Goal: Task Accomplishment & Management: Manage account settings

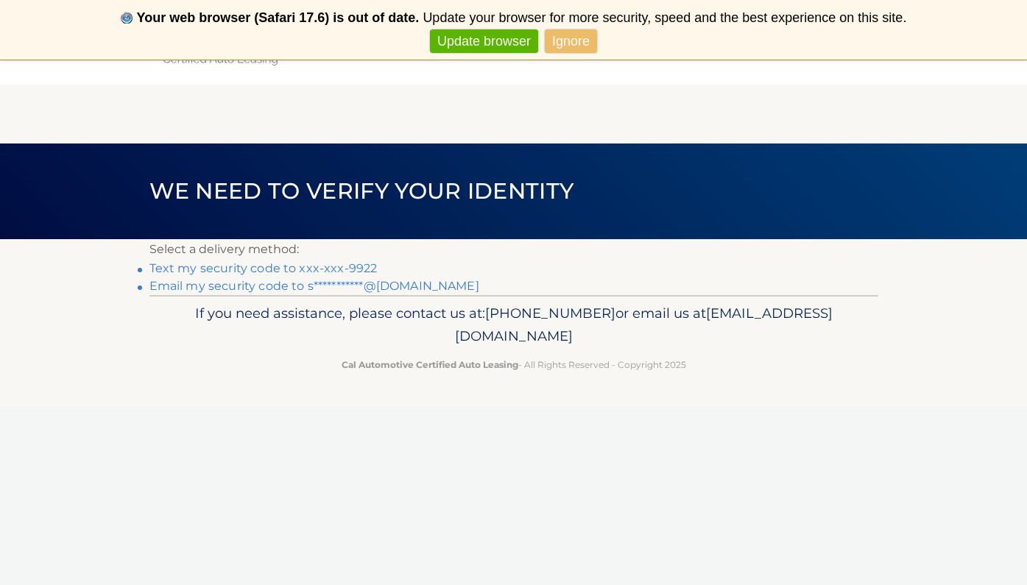
click at [337, 267] on link "Text my security code to xxx-xxx-9922" at bounding box center [263, 268] width 228 height 14
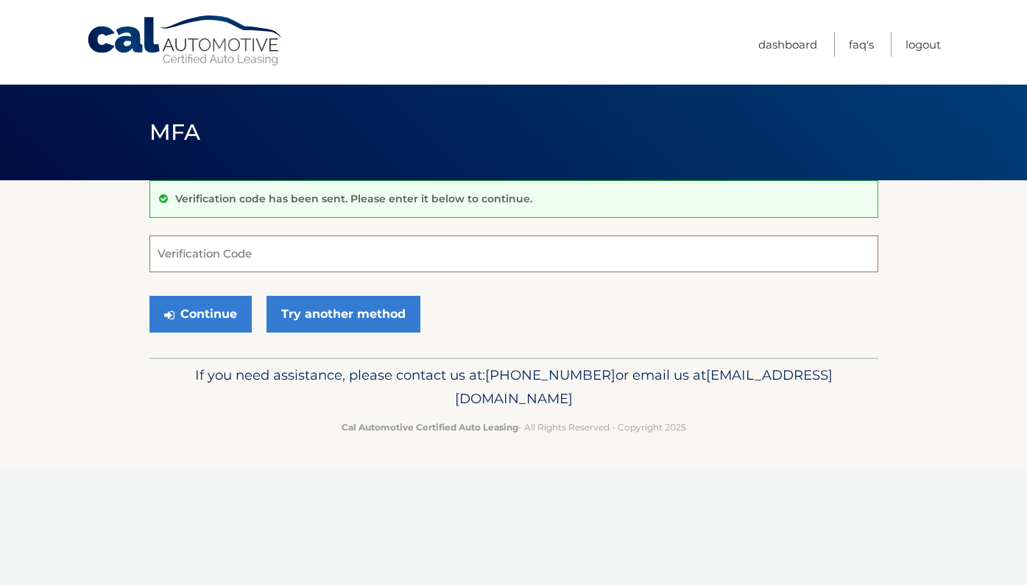
click at [281, 261] on input "Verification Code" at bounding box center [513, 254] width 729 height 37
type input "551489"
click at [200, 314] on button "Continue" at bounding box center [200, 314] width 102 height 37
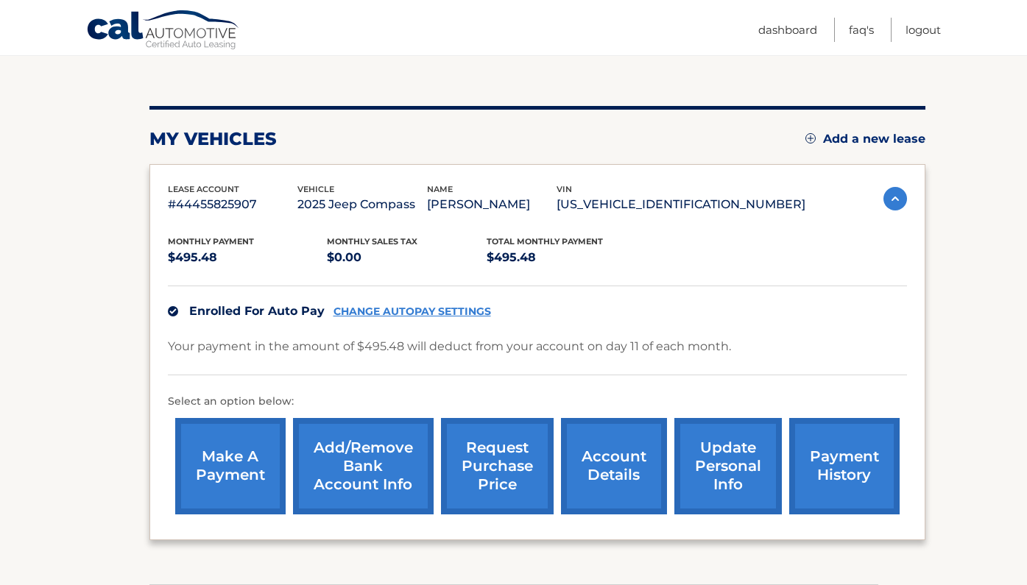
scroll to position [143, 0]
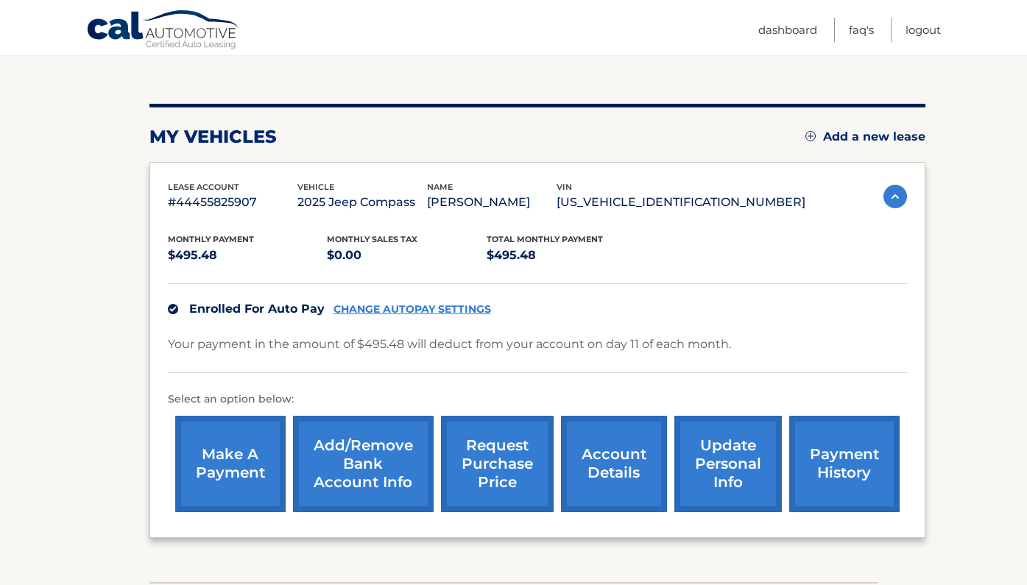
click at [332, 460] on link "Add/Remove bank account info" at bounding box center [363, 464] width 141 height 96
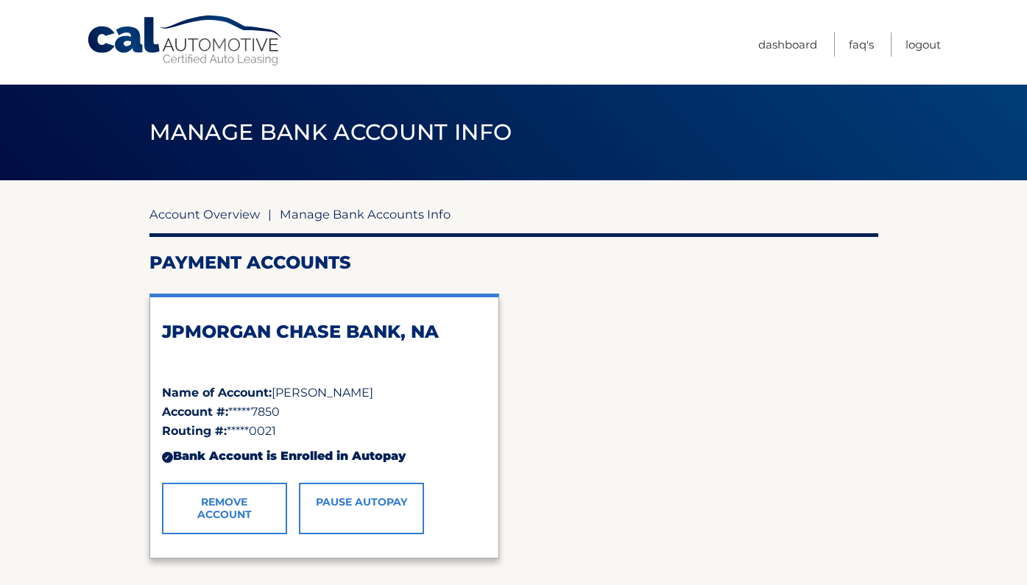
click at [221, 217] on link "Account Overview" at bounding box center [204, 214] width 110 height 15
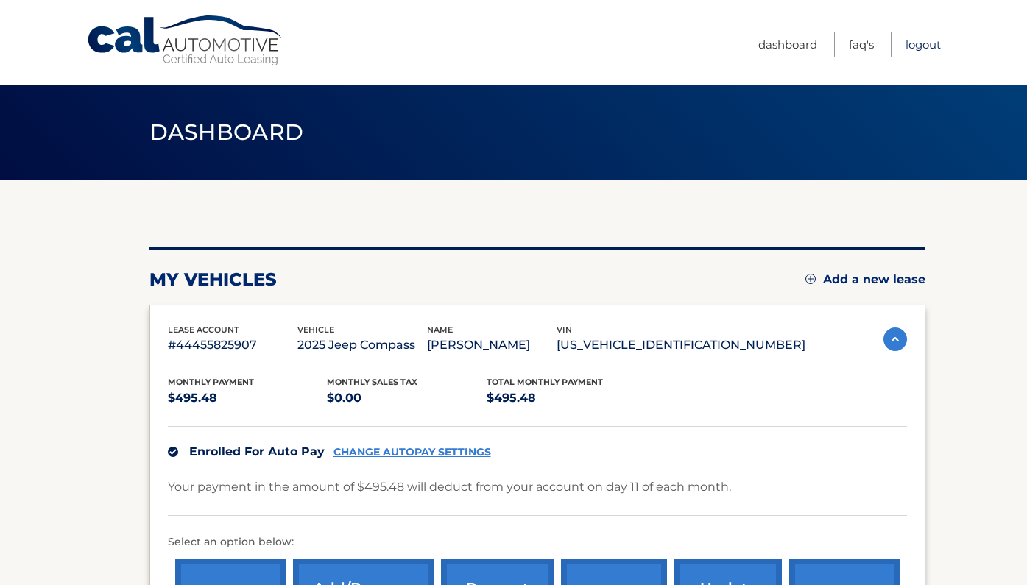
click at [928, 44] on link "Logout" at bounding box center [923, 44] width 35 height 24
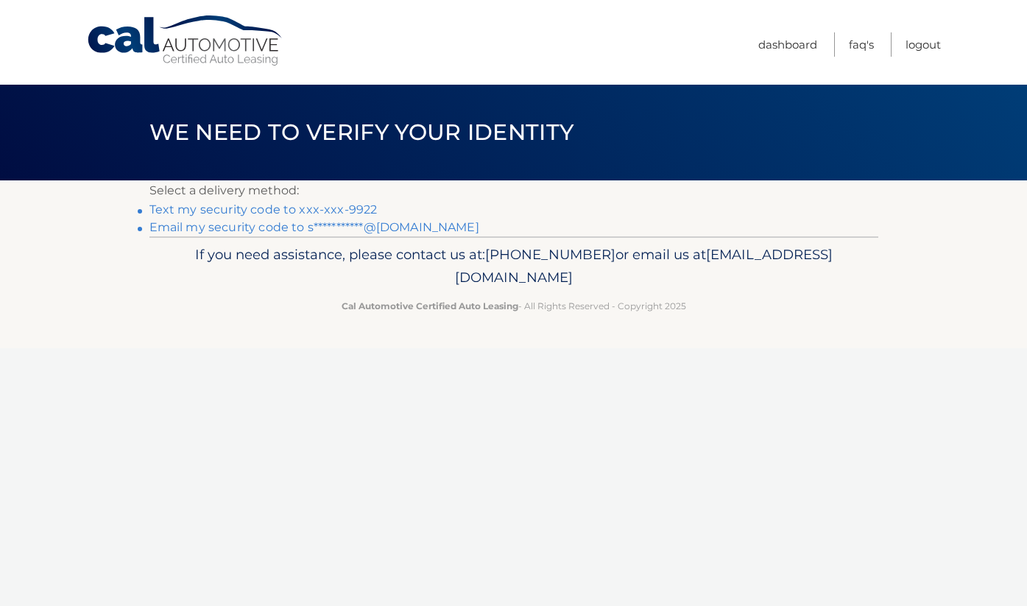
click at [271, 207] on link "Text my security code to xxx-xxx-9922" at bounding box center [263, 210] width 228 height 14
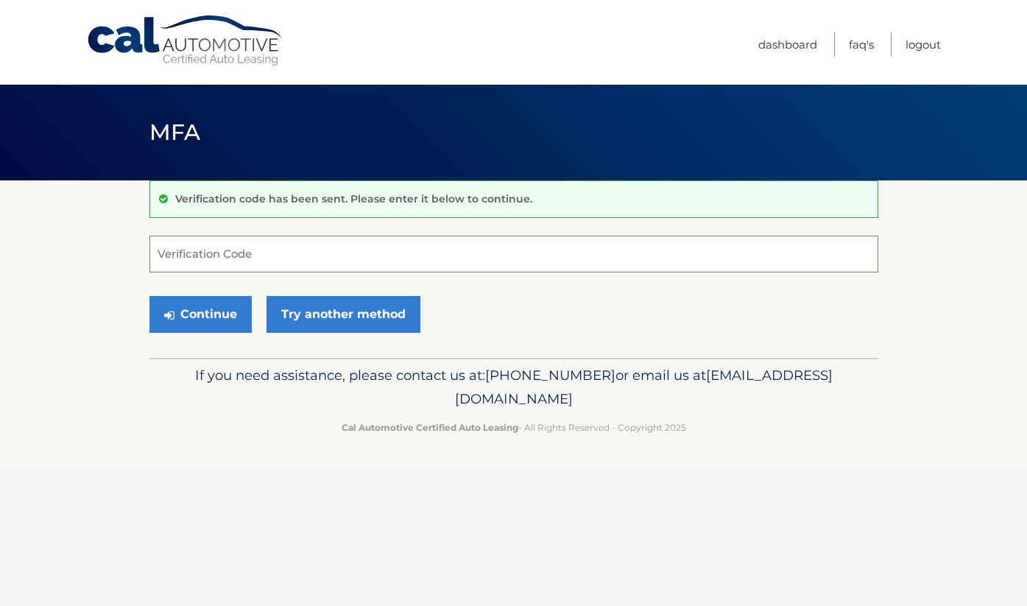
click at [218, 264] on input "Verification Code" at bounding box center [513, 254] width 729 height 37
type input "334885"
click at [200, 314] on button "Continue" at bounding box center [200, 314] width 102 height 37
click at [211, 317] on button "Continue" at bounding box center [200, 314] width 102 height 37
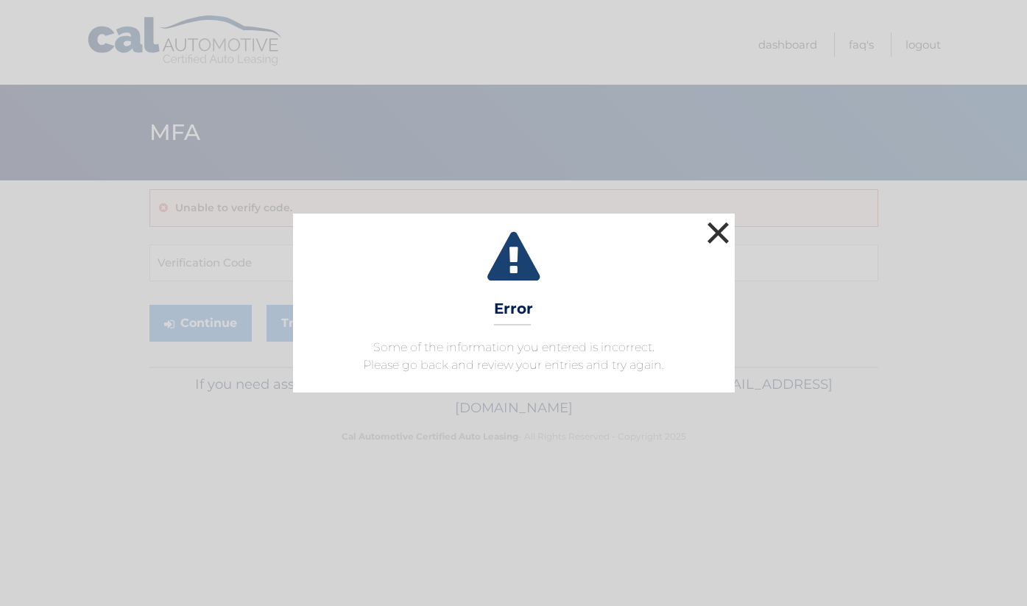
click at [719, 238] on button "×" at bounding box center [718, 232] width 29 height 29
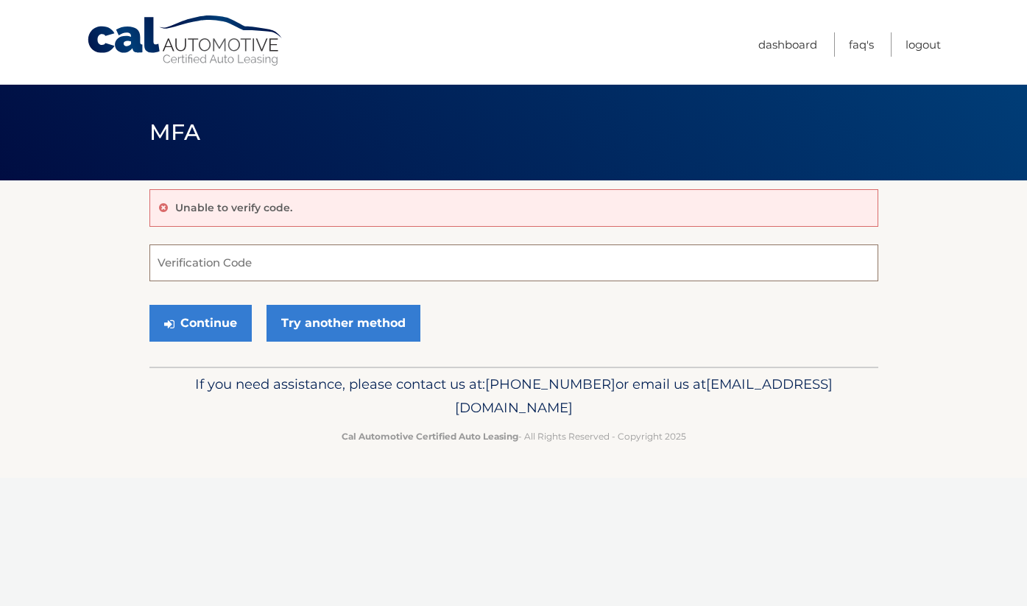
click at [242, 267] on input "Verification Code" at bounding box center [513, 262] width 729 height 37
type input "334885"
click at [200, 323] on button "Continue" at bounding box center [200, 323] width 102 height 37
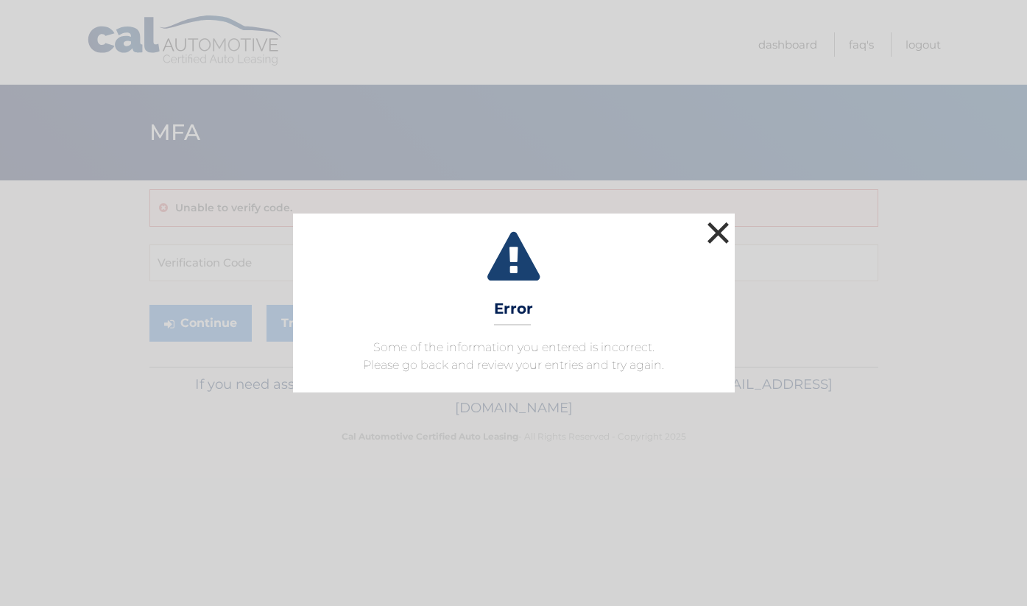
click at [727, 224] on button "×" at bounding box center [718, 232] width 29 height 29
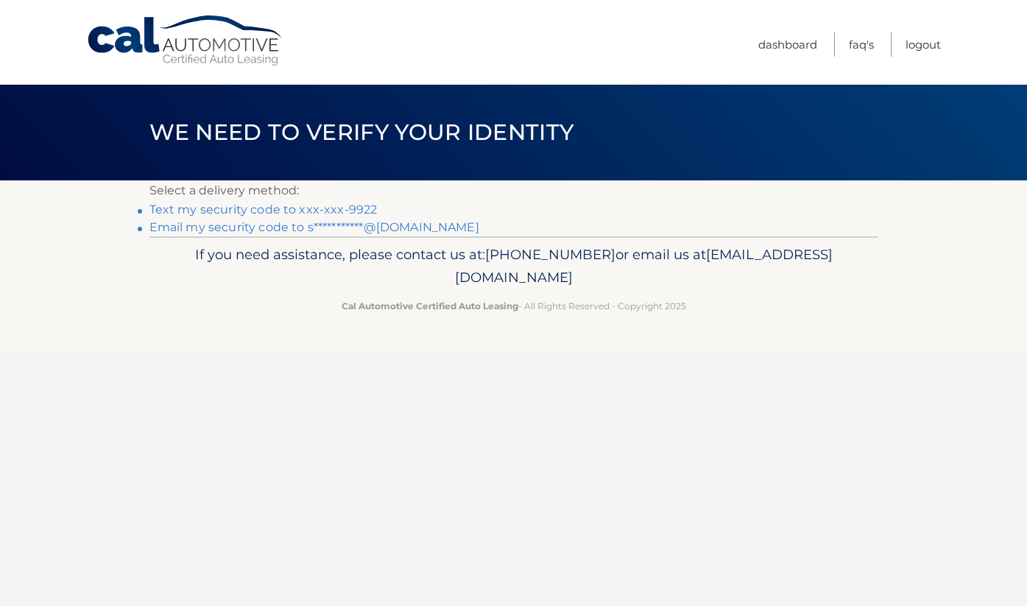
click at [296, 213] on link "Text my security code to xxx-xxx-9922" at bounding box center [263, 210] width 228 height 14
click at [417, 224] on link "**********" at bounding box center [314, 227] width 330 height 14
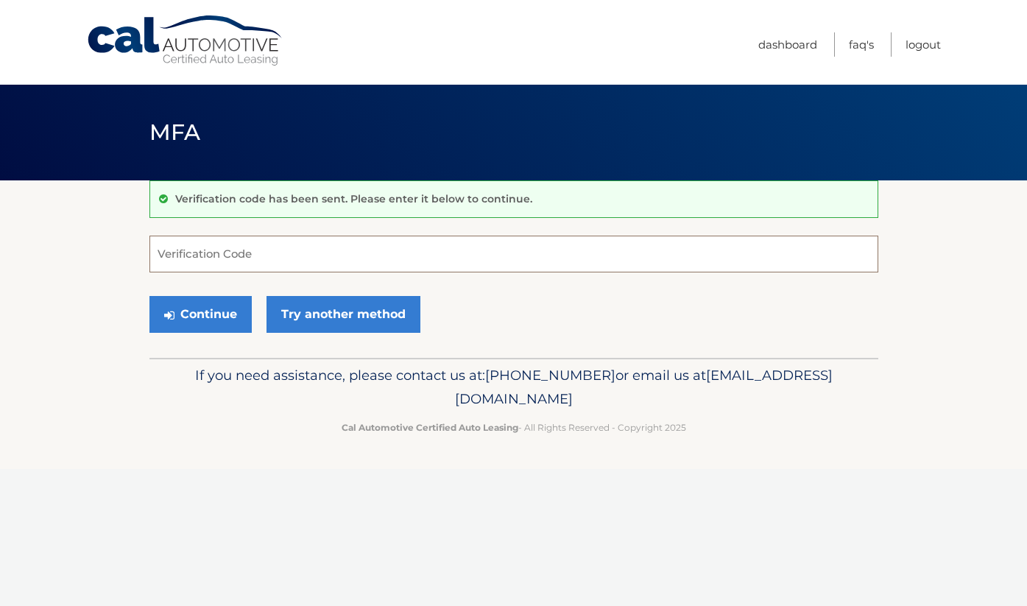
click at [415, 244] on input "Verification Code" at bounding box center [513, 254] width 729 height 37
type input "028423"
click at [201, 325] on button "Continue" at bounding box center [200, 314] width 102 height 37
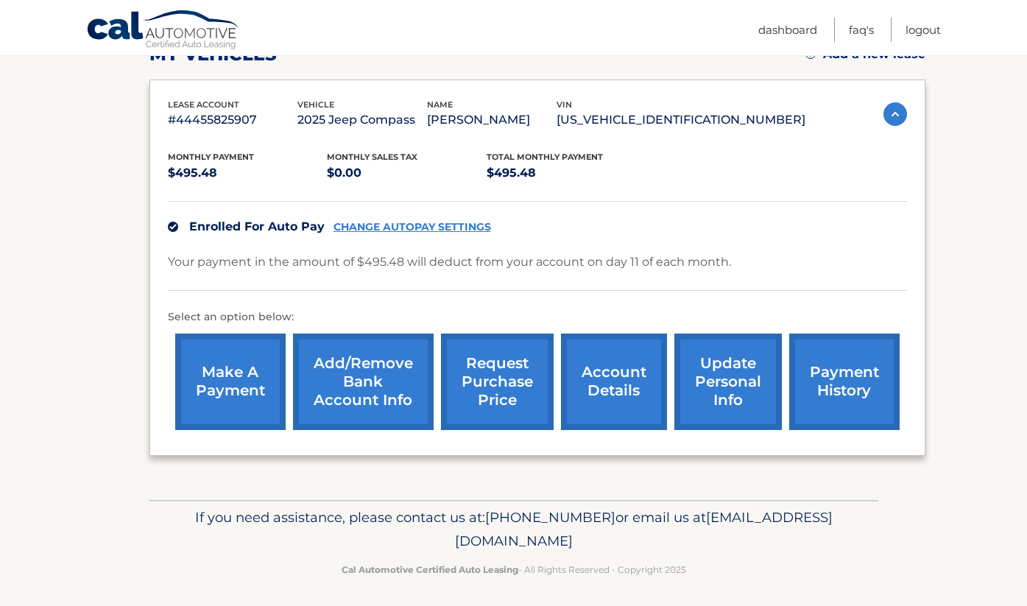
scroll to position [227, 0]
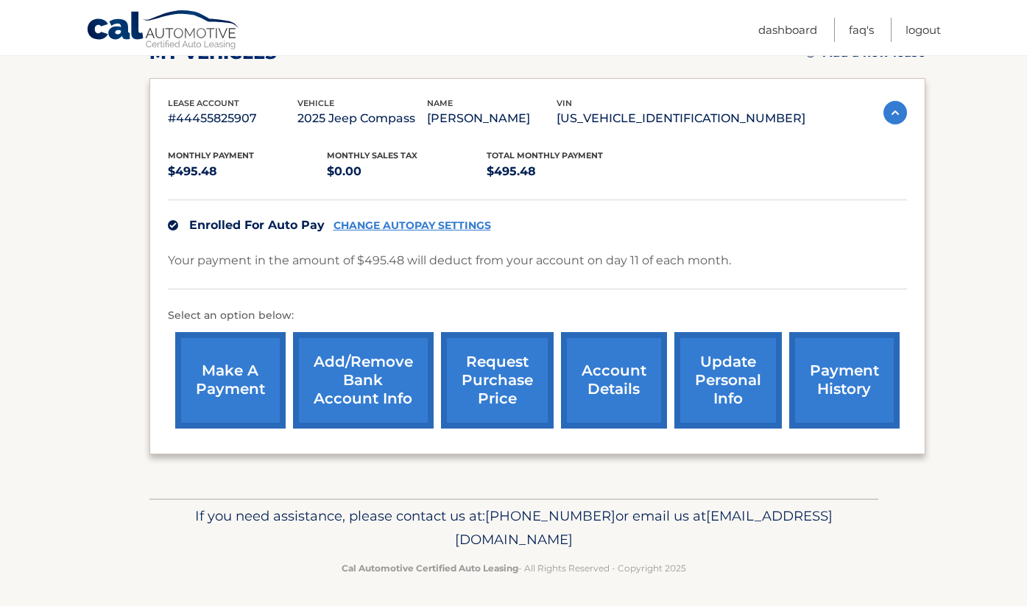
click at [615, 390] on link "account details" at bounding box center [614, 380] width 106 height 96
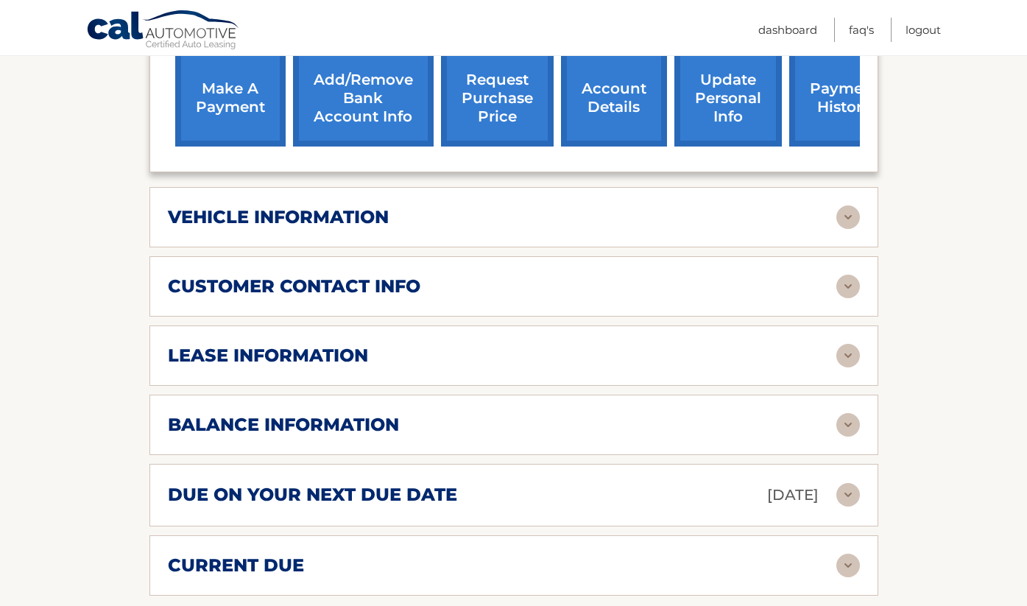
scroll to position [551, 0]
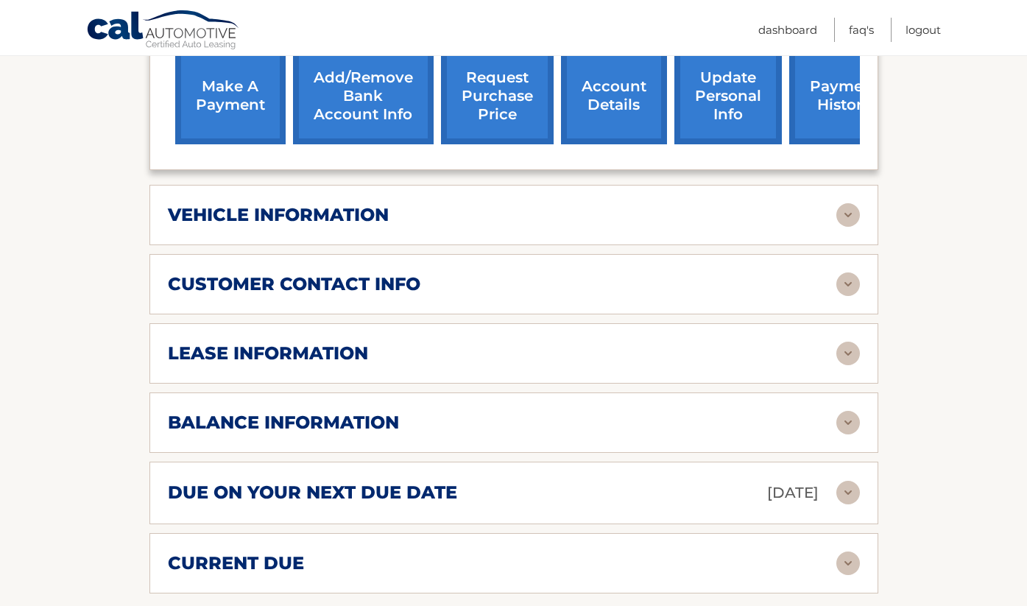
click at [851, 481] on img at bounding box center [849, 493] width 24 height 24
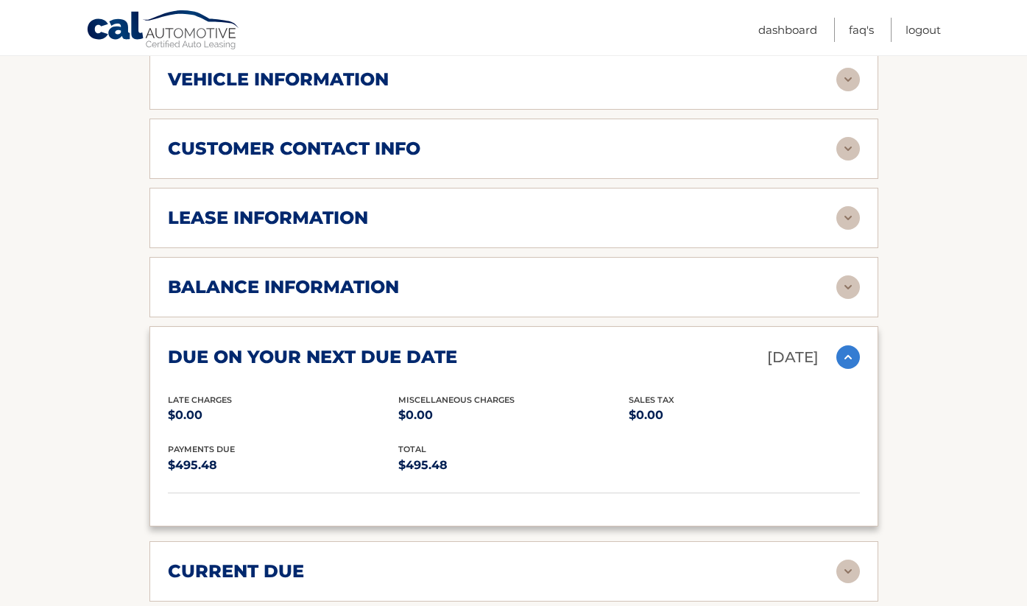
scroll to position [688, 0]
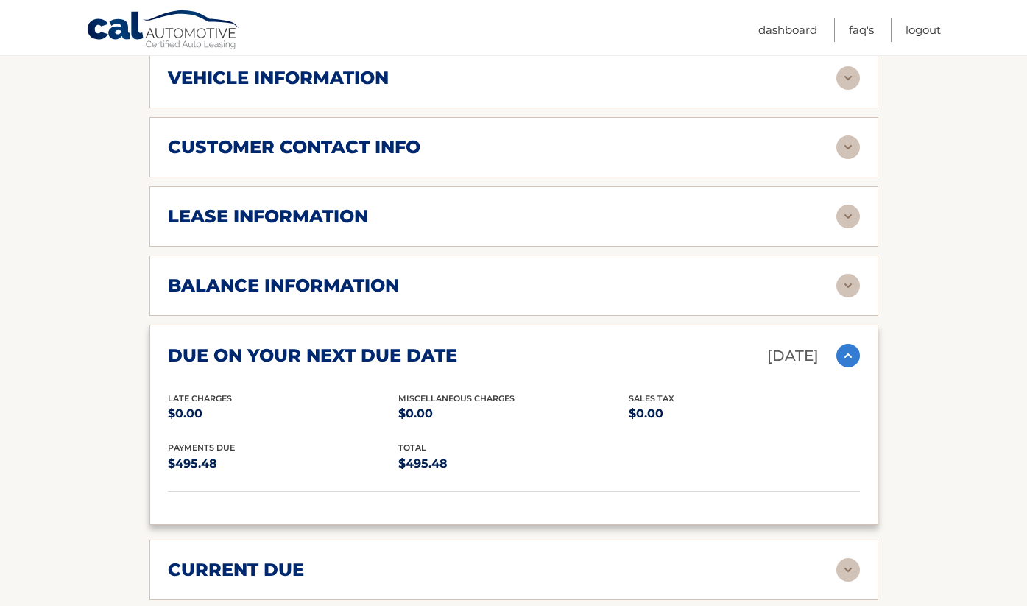
click at [850, 558] on img at bounding box center [849, 570] width 24 height 24
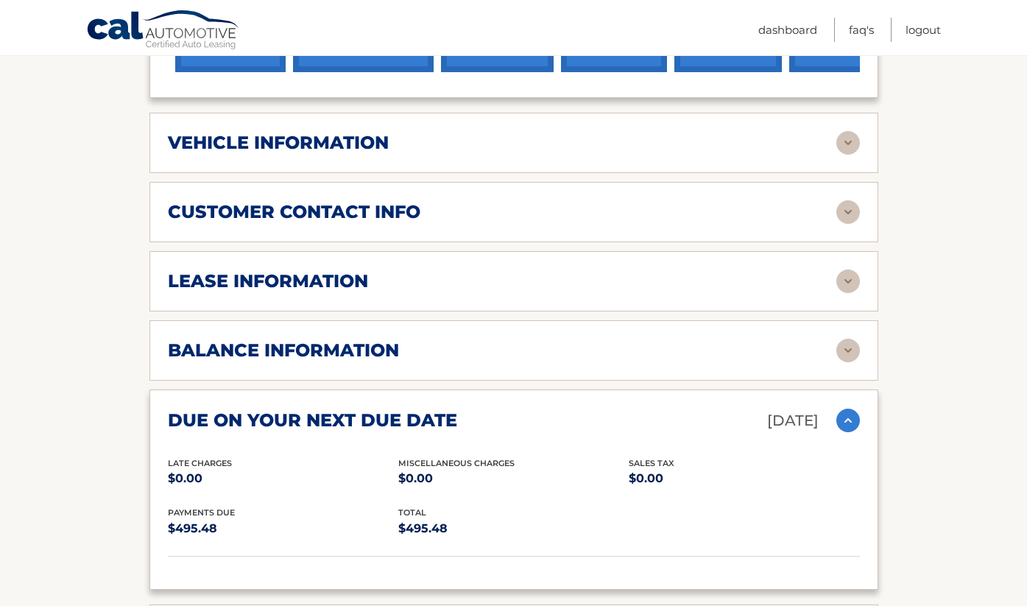
scroll to position [616, 0]
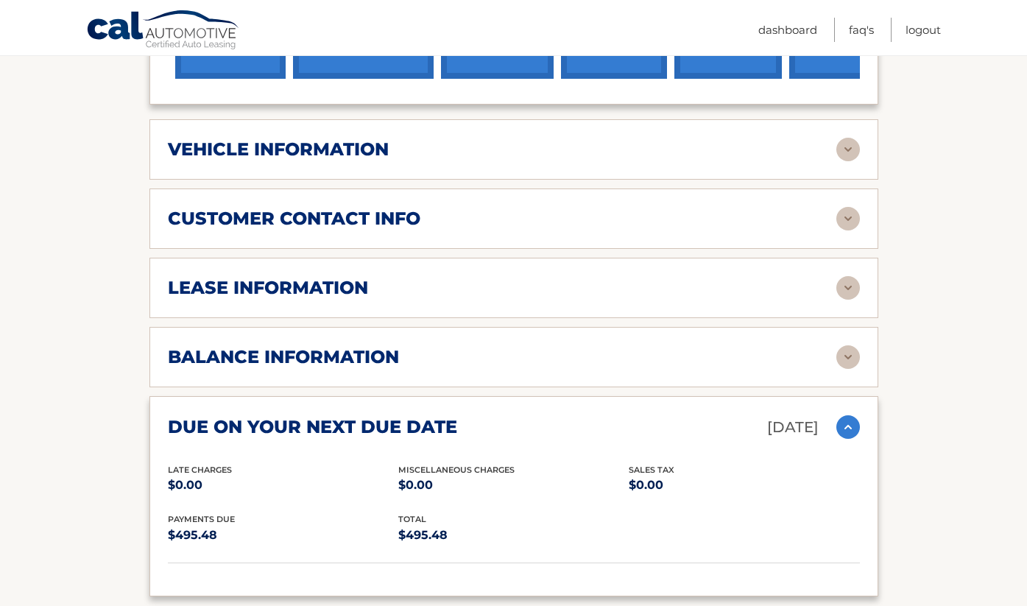
click at [850, 345] on img at bounding box center [849, 357] width 24 height 24
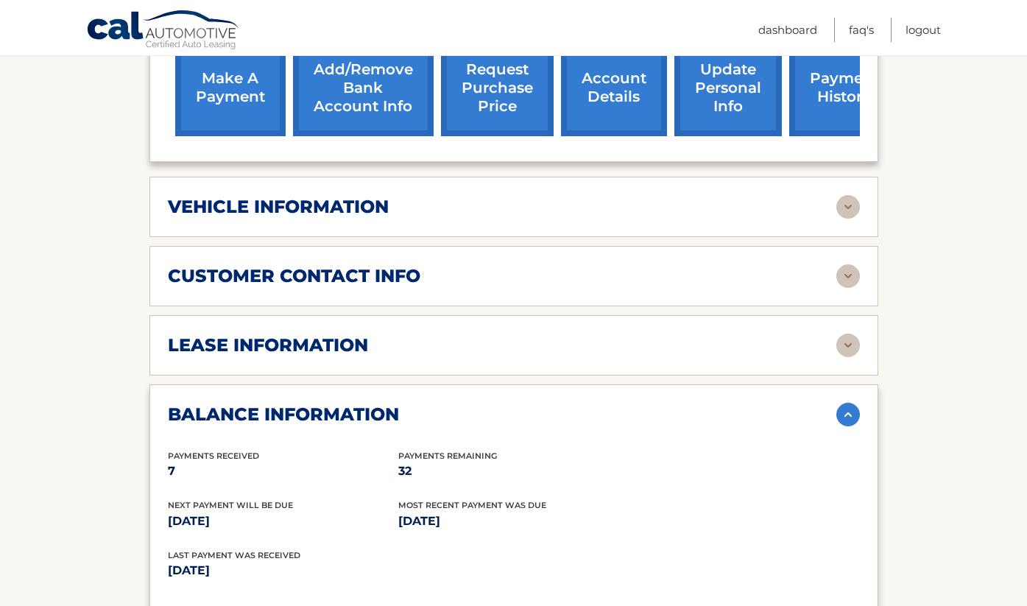
scroll to position [553, 0]
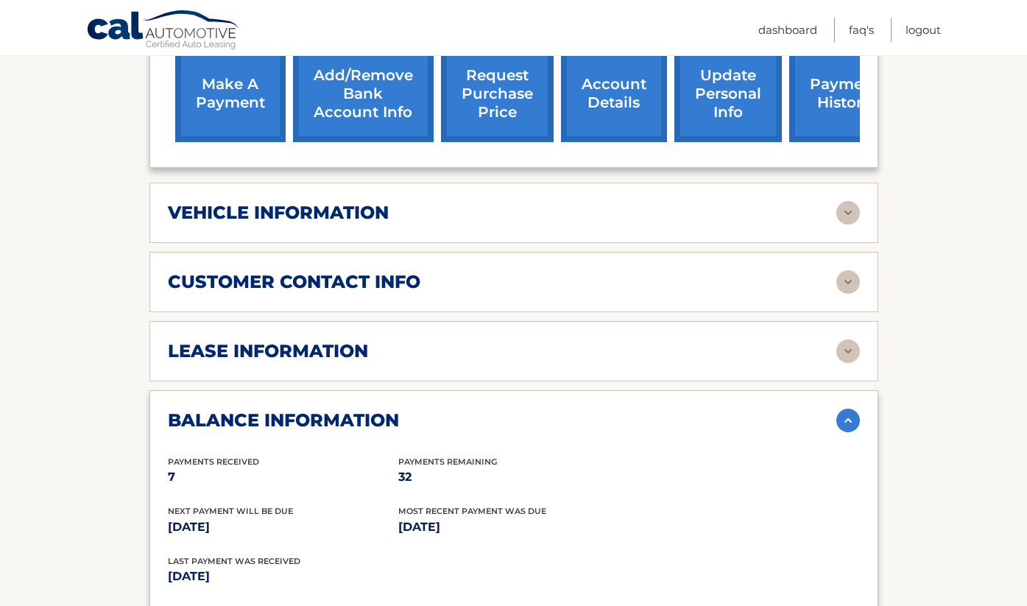
click at [852, 339] on img at bounding box center [849, 351] width 24 height 24
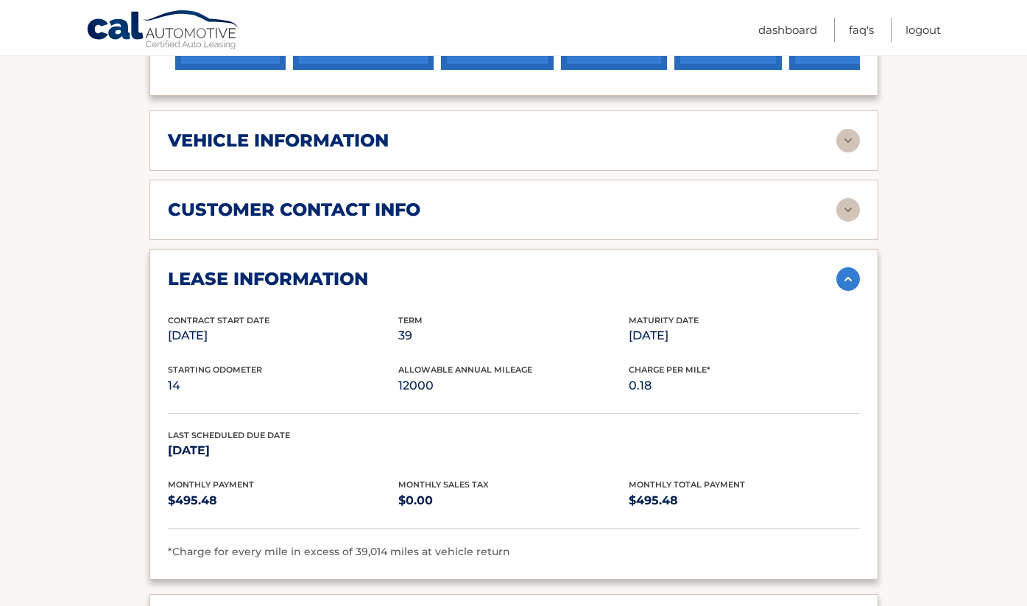
scroll to position [628, 0]
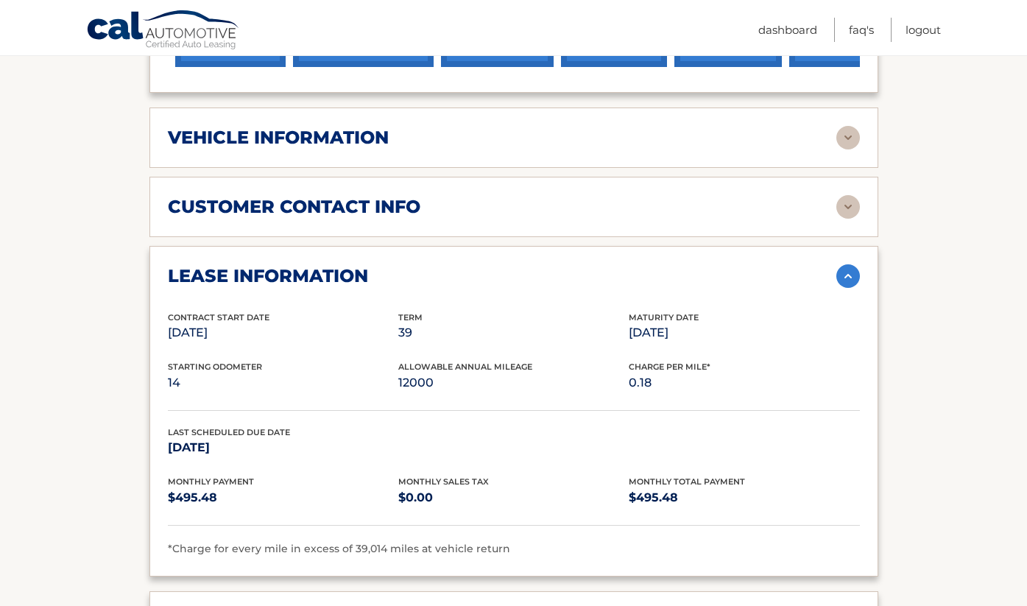
click at [851, 264] on img at bounding box center [849, 276] width 24 height 24
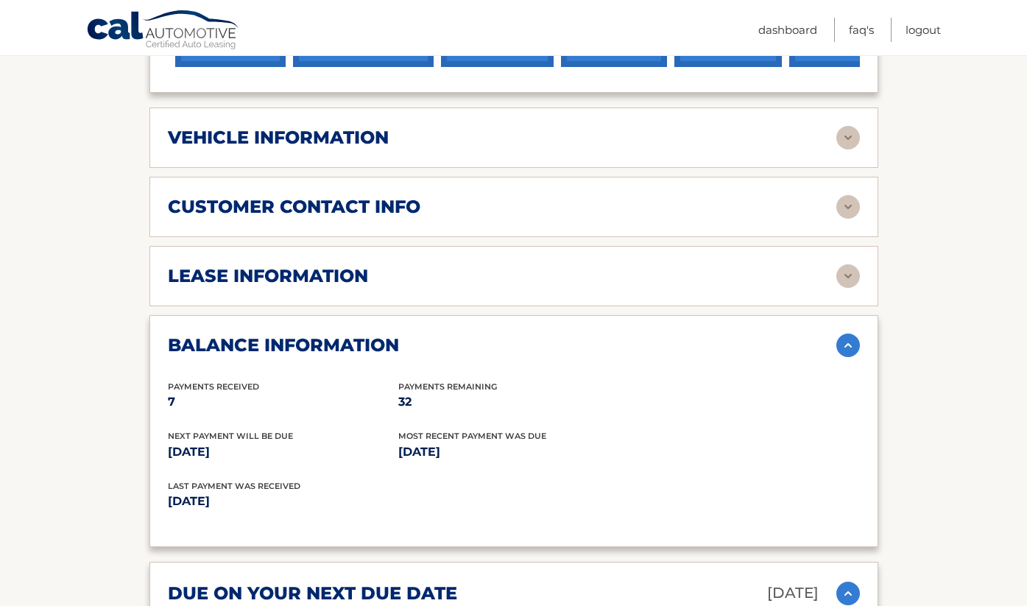
click at [853, 195] on img at bounding box center [849, 207] width 24 height 24
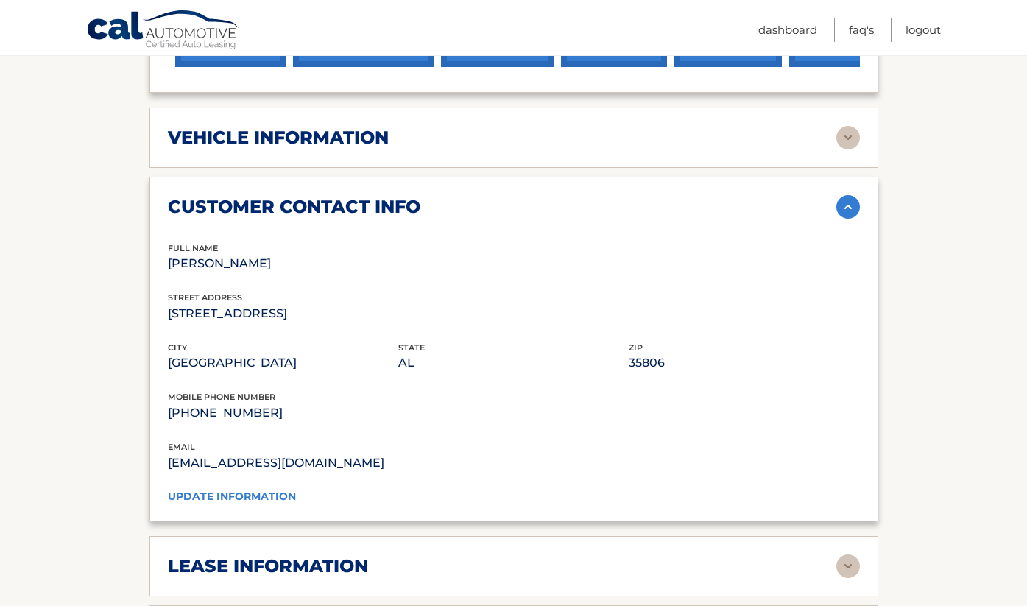
click at [853, 195] on img at bounding box center [849, 207] width 24 height 24
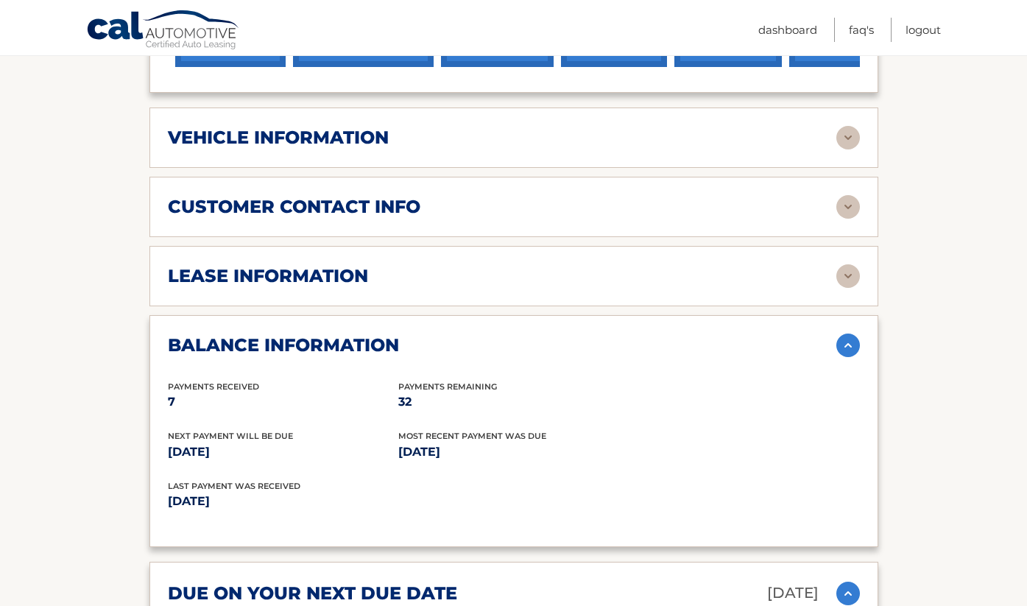
click at [848, 126] on img at bounding box center [849, 138] width 24 height 24
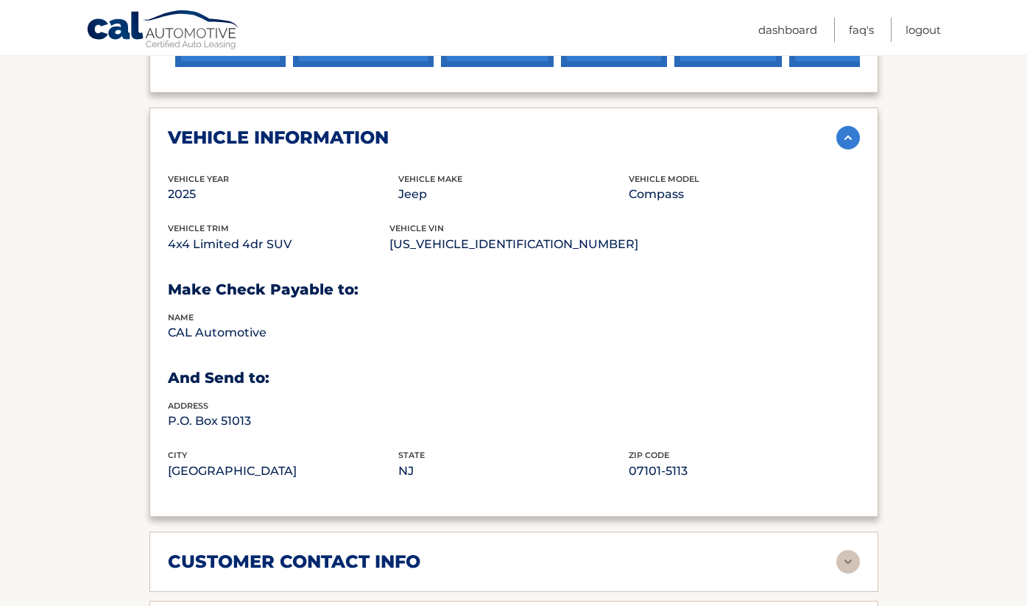
click at [848, 126] on img at bounding box center [849, 138] width 24 height 24
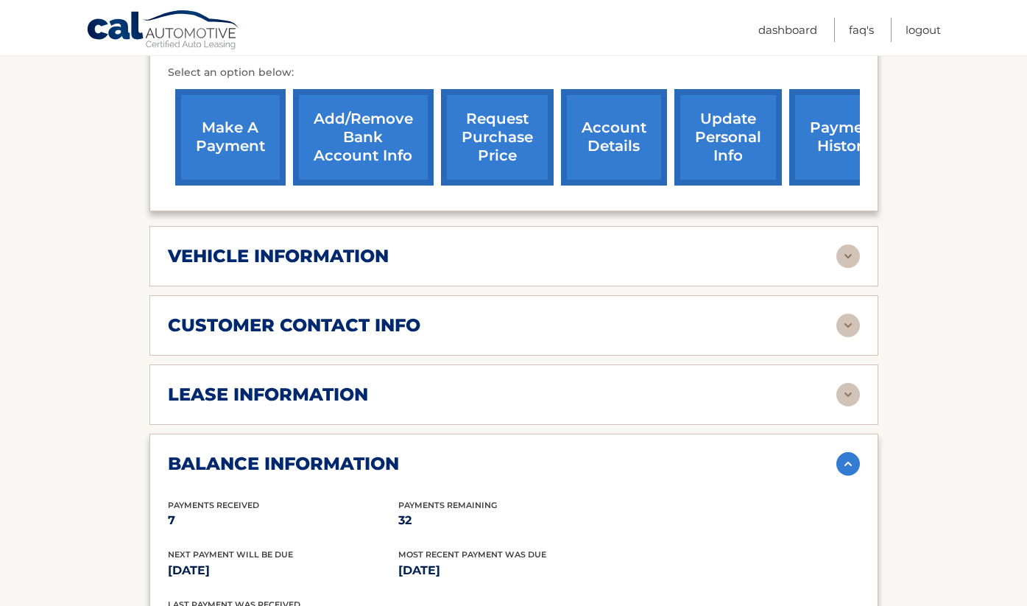
scroll to position [492, 0]
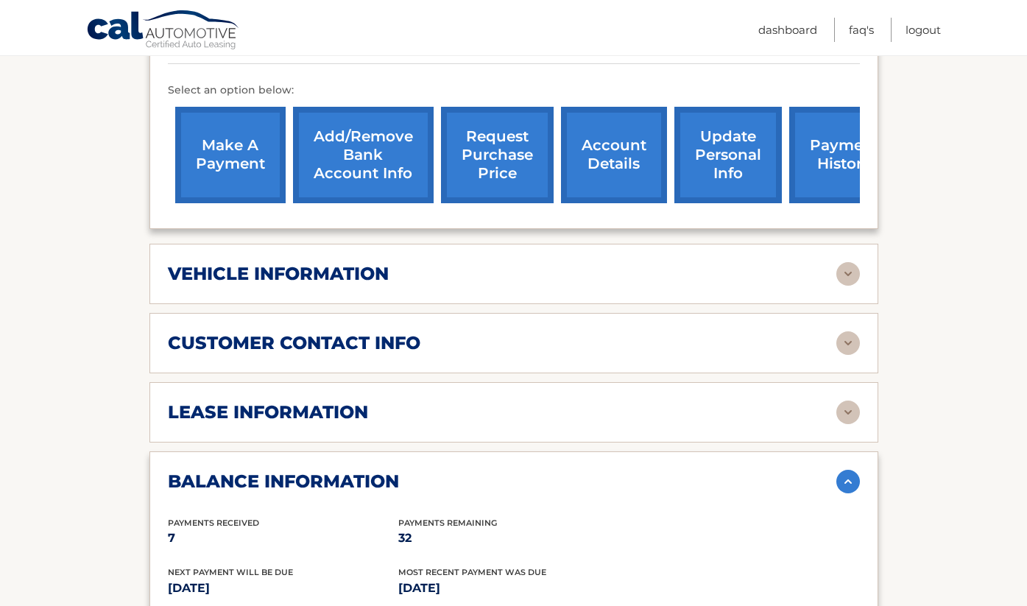
click at [816, 152] on link "payment history" at bounding box center [844, 155] width 110 height 96
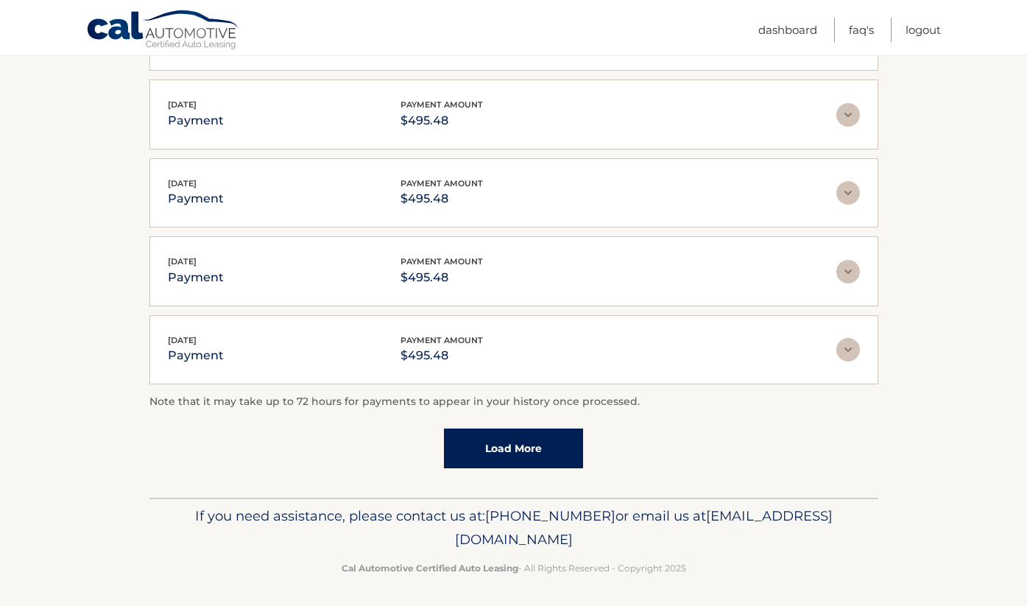
scroll to position [357, 0]
click at [850, 271] on img at bounding box center [849, 273] width 24 height 24
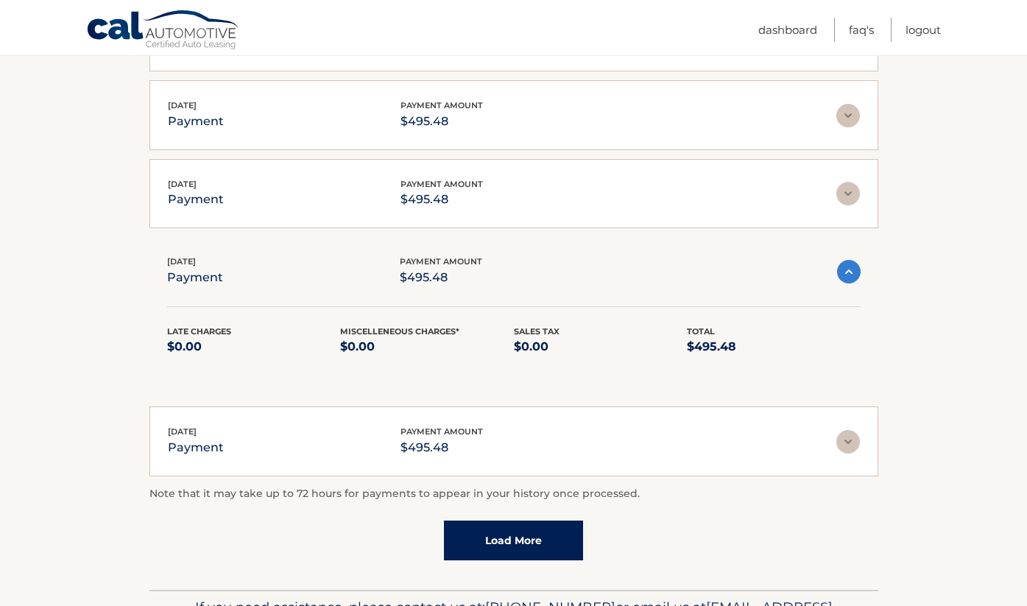
click at [850, 272] on img at bounding box center [849, 272] width 24 height 24
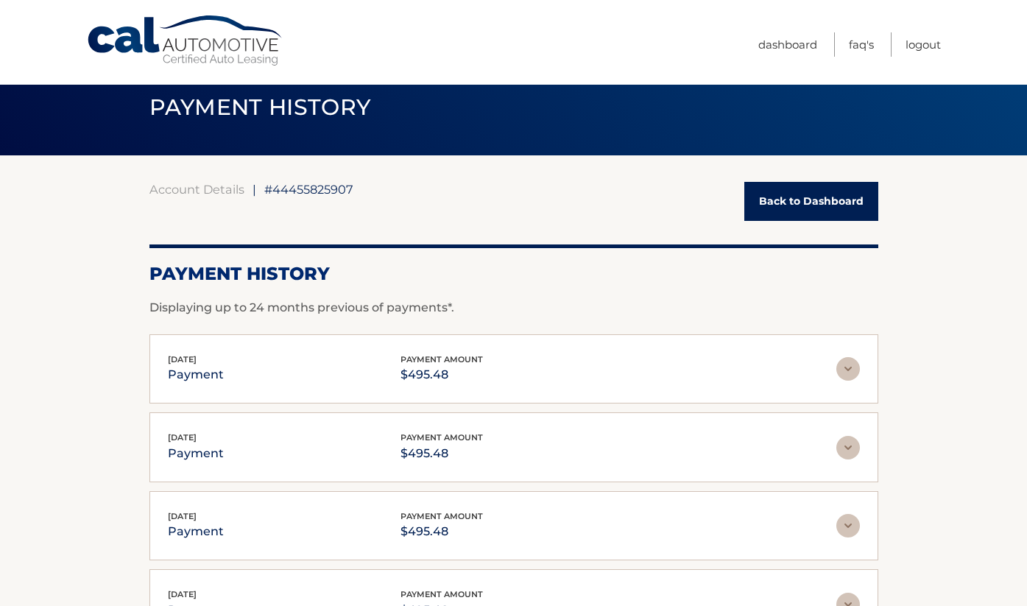
scroll to position [23, 0]
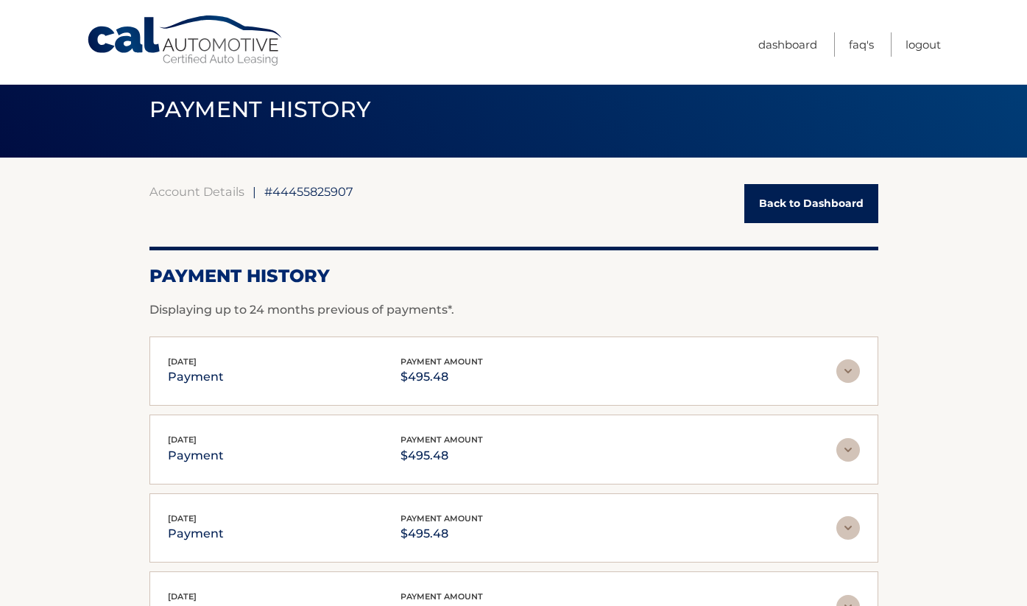
click at [826, 191] on link "Back to Dashboard" at bounding box center [811, 203] width 134 height 39
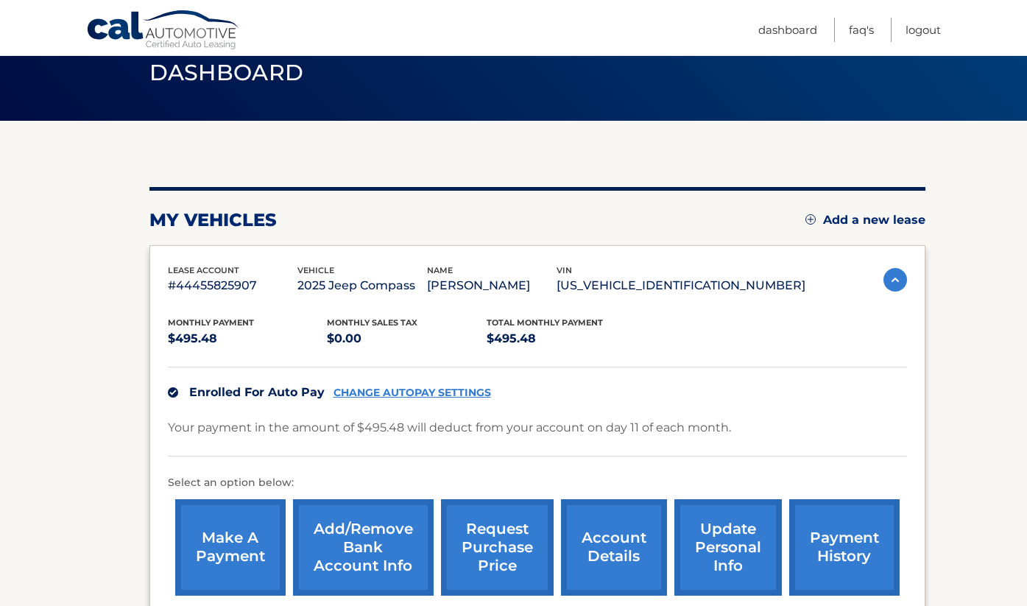
scroll to position [63, 0]
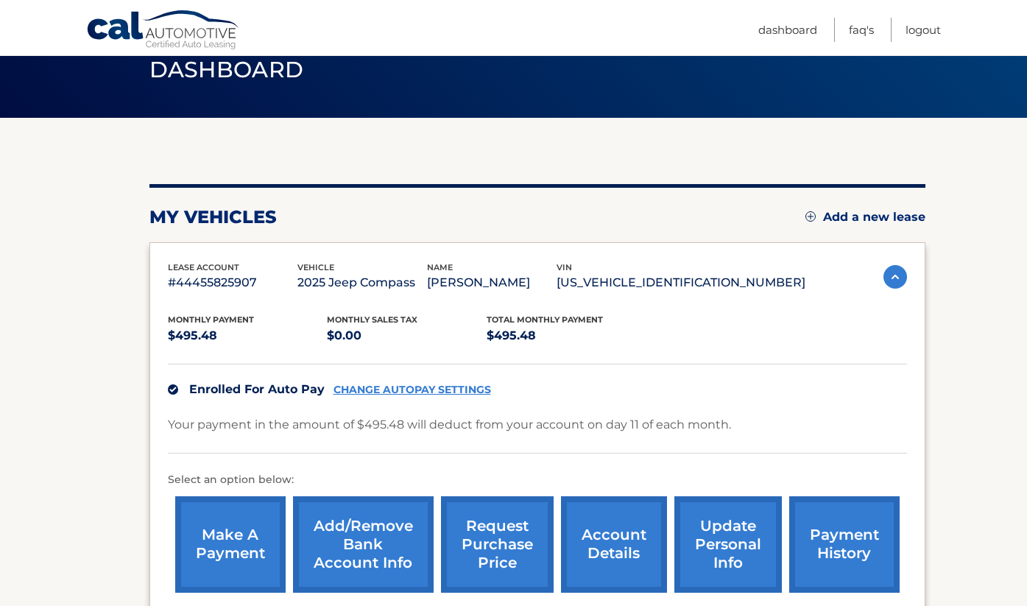
click at [462, 392] on link "CHANGE AUTOPAY SETTINGS" at bounding box center [413, 390] width 158 height 13
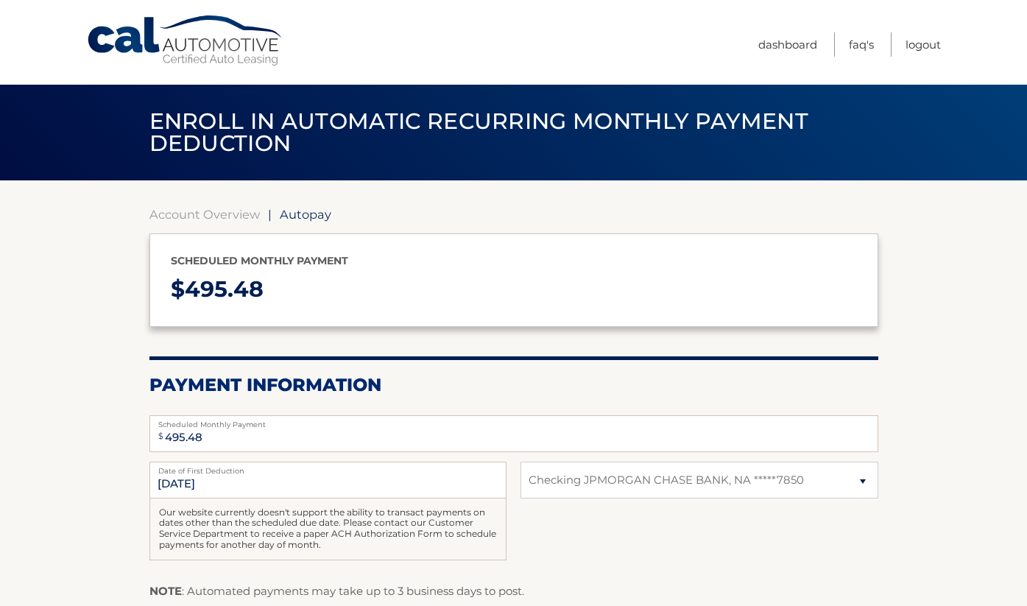
select select "NTRjZDEzNTUtYzQ1Yy00ZDY5LWIxYzgtODA0NjU2MDcxYzI5"
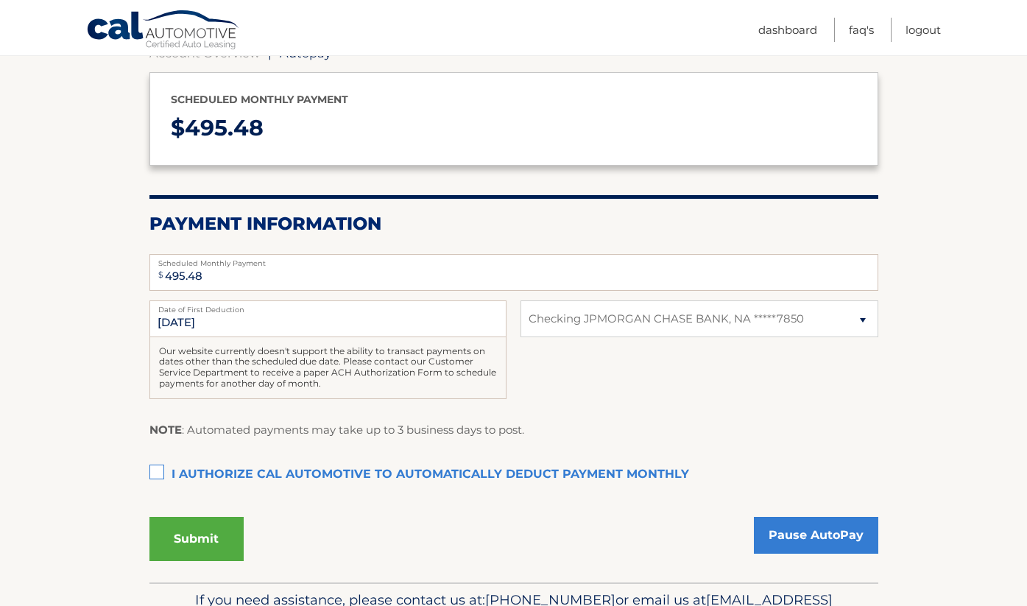
scroll to position [161, 0]
click at [792, 535] on link "Pause AutoPay" at bounding box center [816, 535] width 124 height 37
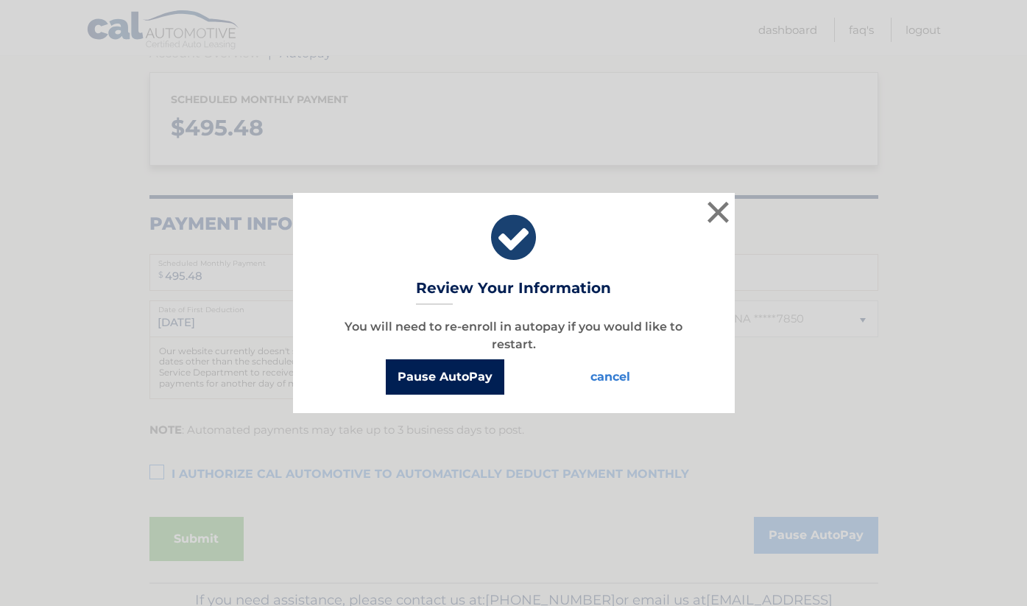
click at [454, 380] on button "Pause AutoPay" at bounding box center [445, 376] width 119 height 35
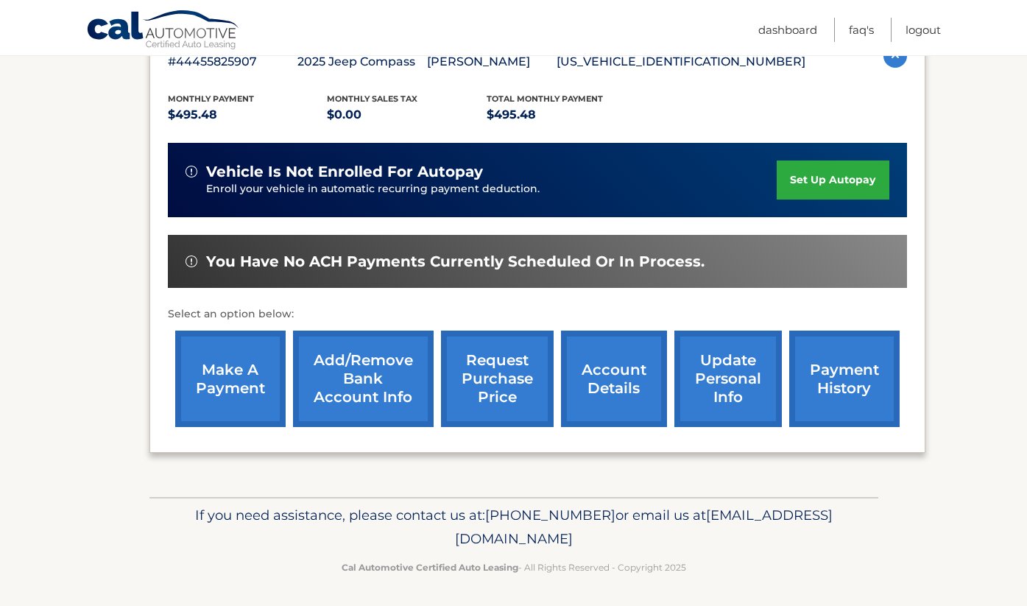
scroll to position [283, 0]
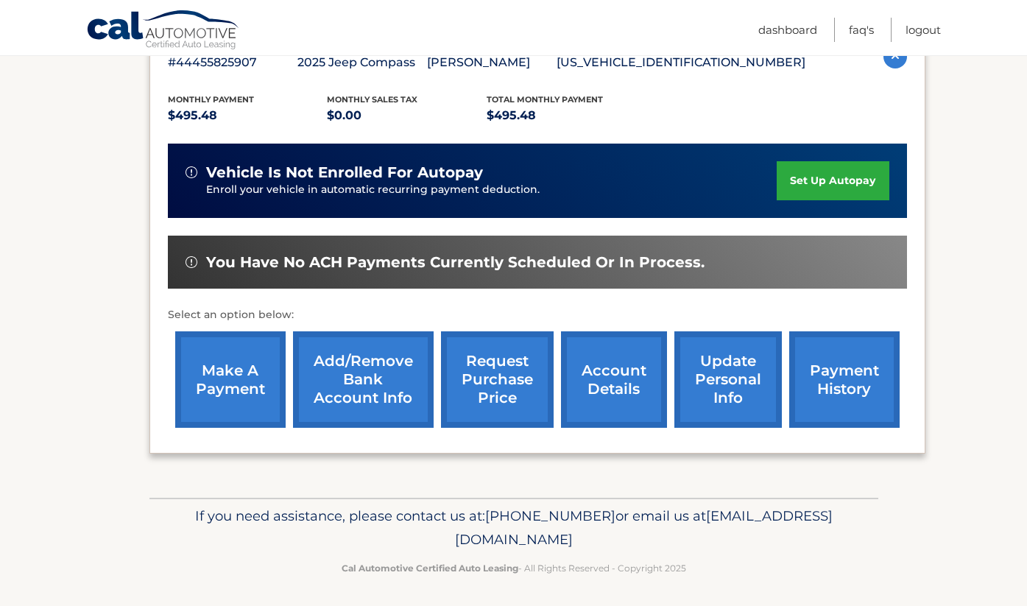
click at [606, 393] on link "account details" at bounding box center [614, 379] width 106 height 96
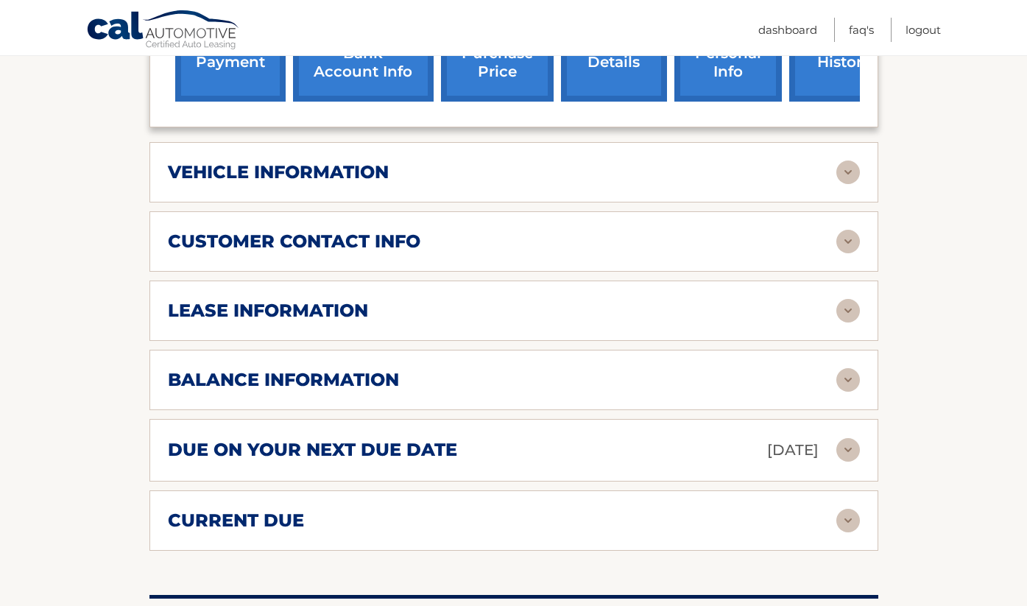
scroll to position [652, 0]
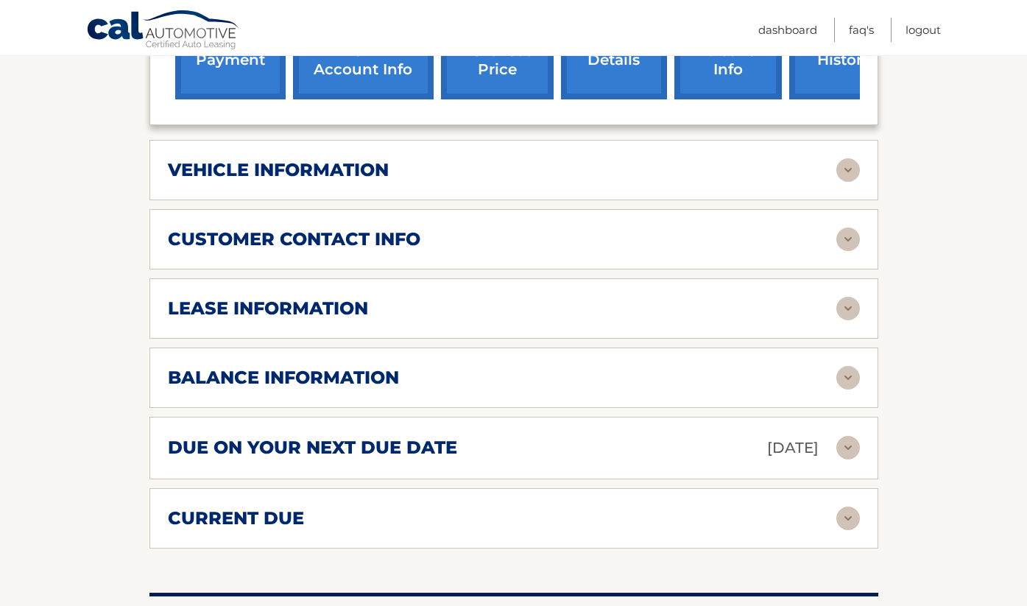
click at [610, 435] on div "due on your next due date [DATE]" at bounding box center [502, 448] width 669 height 26
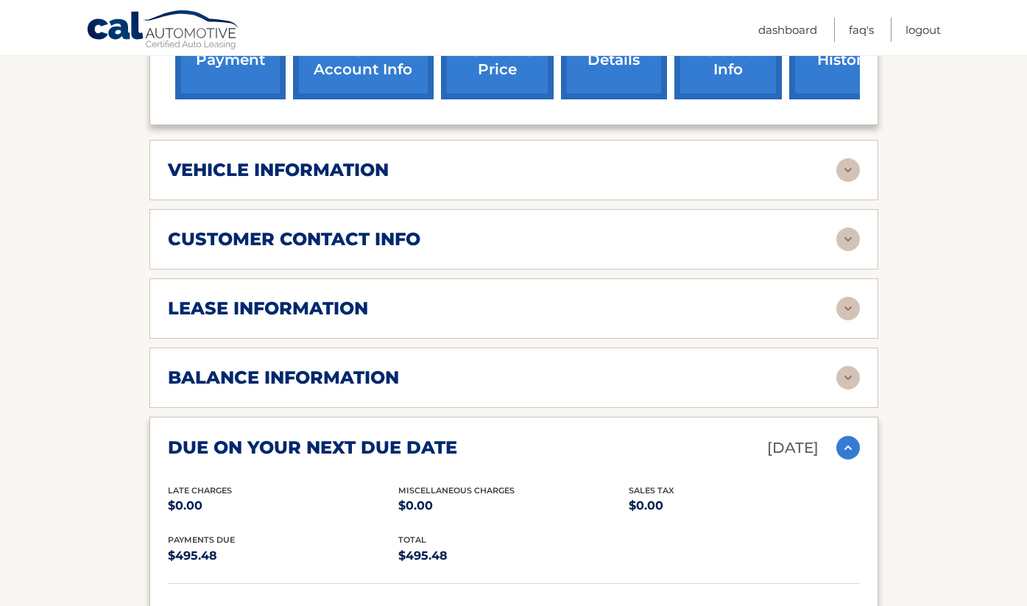
click at [610, 435] on div "due on your next due date [DATE]" at bounding box center [502, 448] width 669 height 26
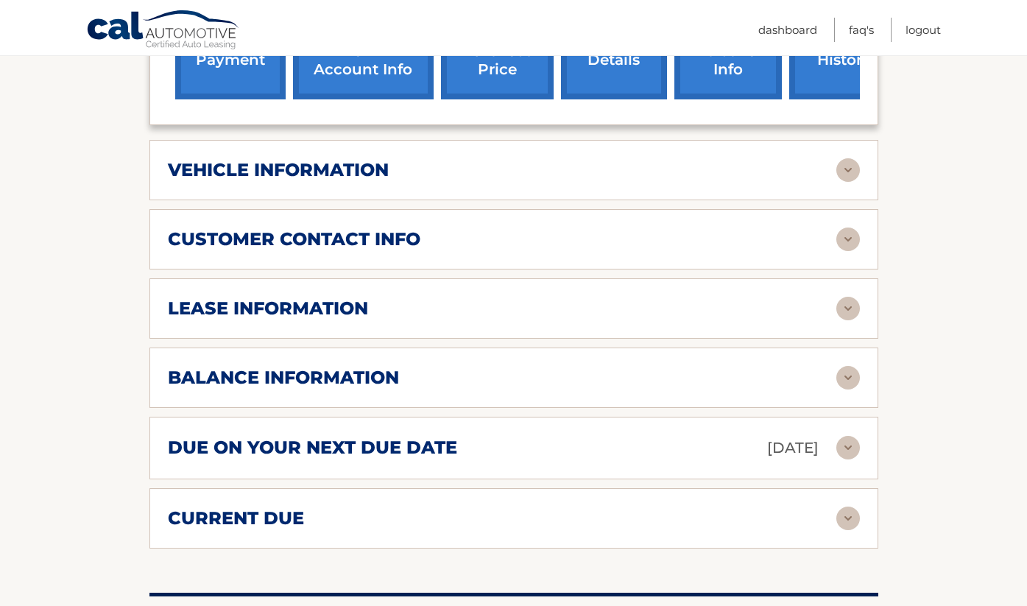
click at [610, 435] on div "due on your next due date [DATE]" at bounding box center [502, 448] width 669 height 26
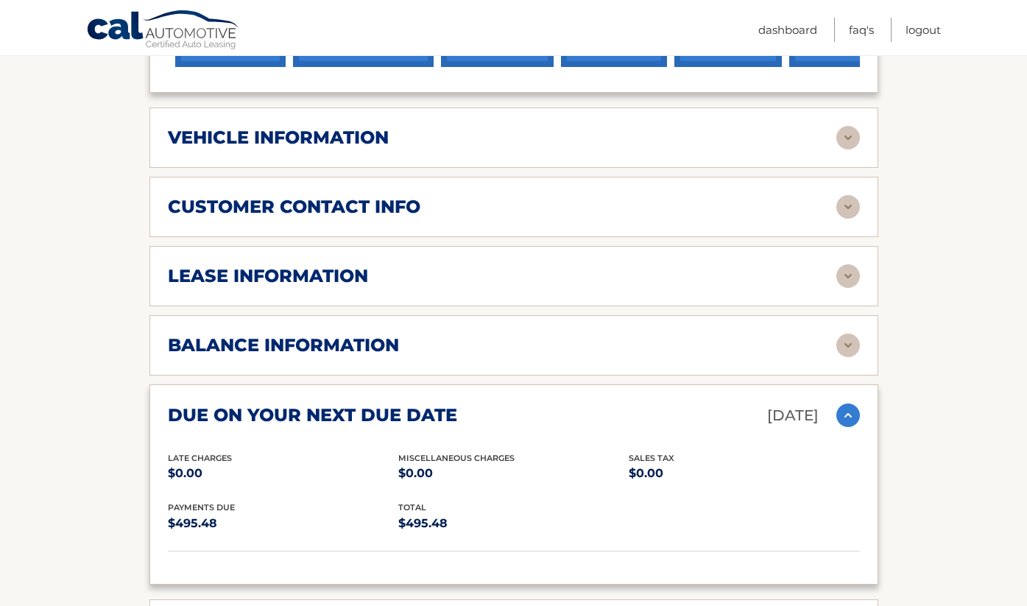
scroll to position [688, 0]
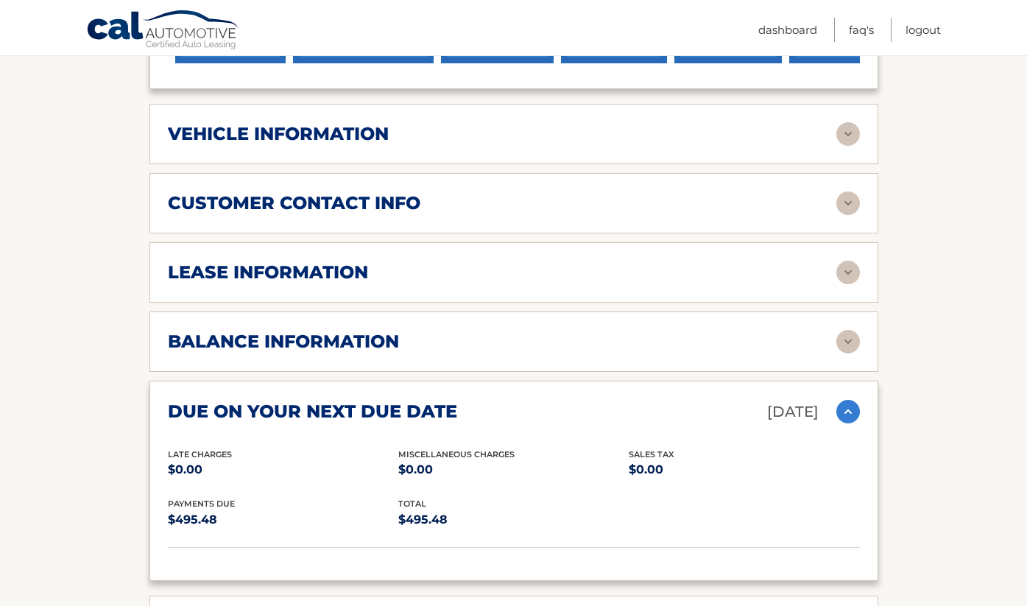
click at [620, 411] on div "due on your next due date [DATE] Late Charges $0.00 Miscellaneous Charges $0.00…" at bounding box center [513, 481] width 729 height 200
click at [851, 400] on img at bounding box center [849, 412] width 24 height 24
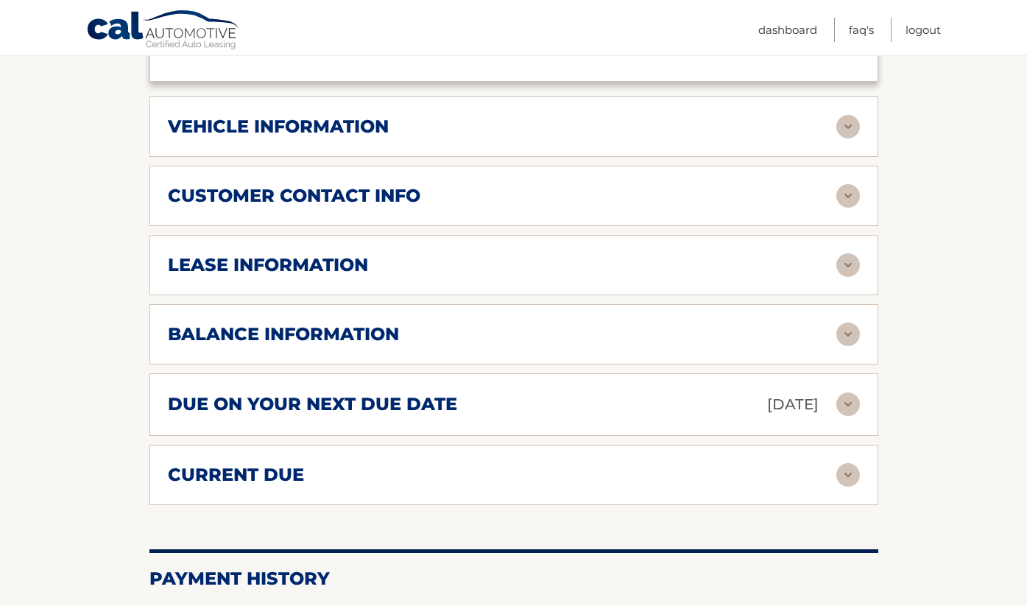
scroll to position [698, 0]
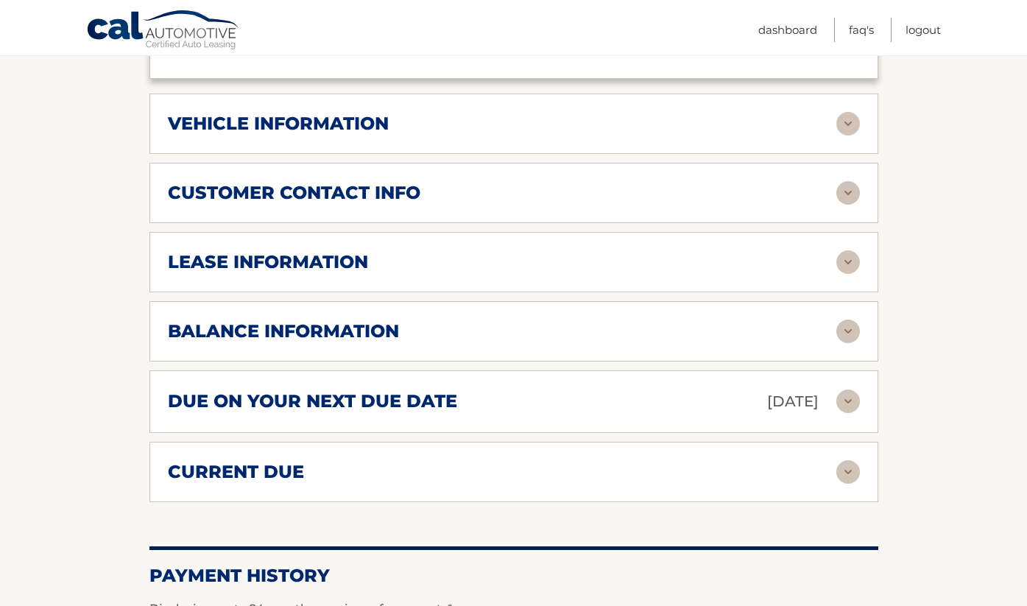
click at [703, 461] on div "current due" at bounding box center [502, 472] width 669 height 22
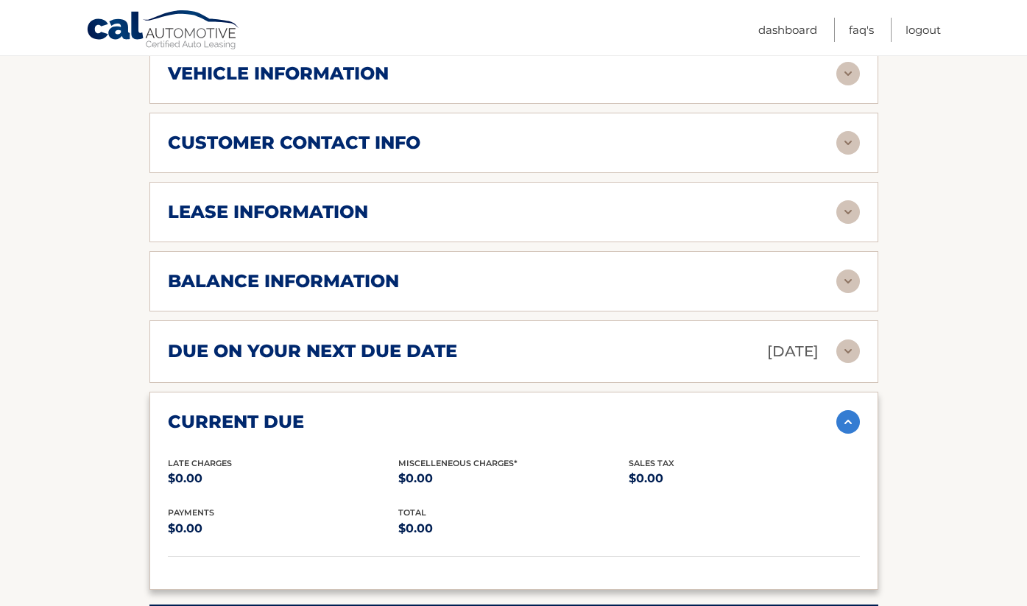
scroll to position [749, 0]
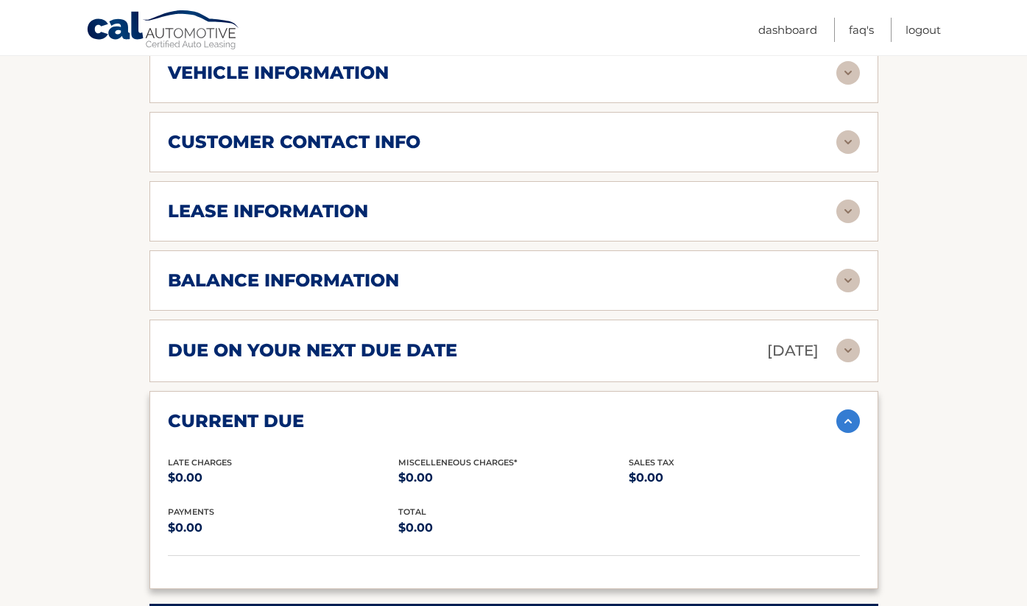
click at [850, 409] on img at bounding box center [849, 421] width 24 height 24
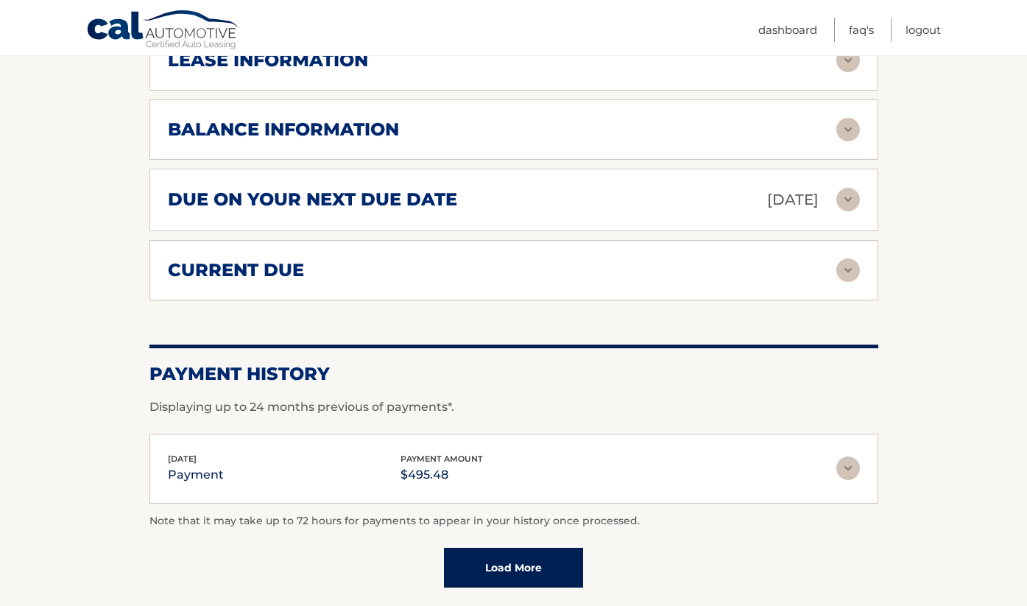
scroll to position [901, 0]
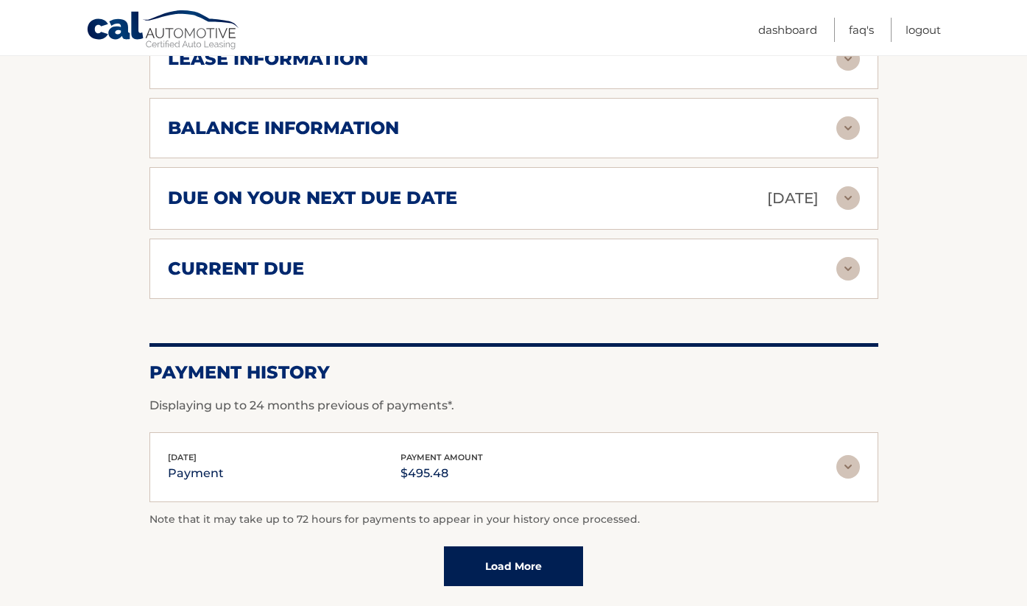
click at [539, 546] on link "Load More" at bounding box center [513, 566] width 139 height 40
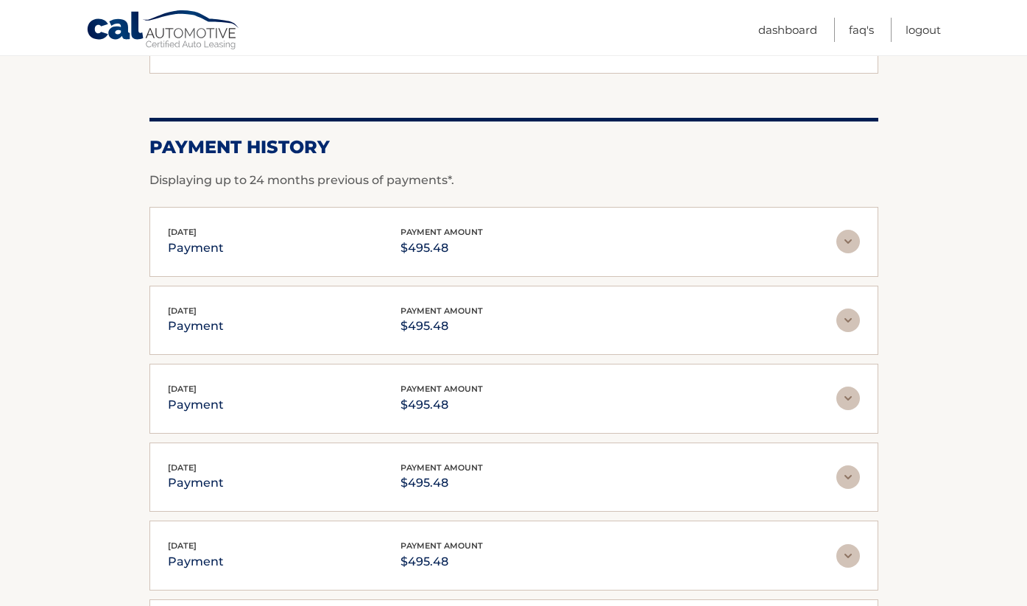
scroll to position [1133, 0]
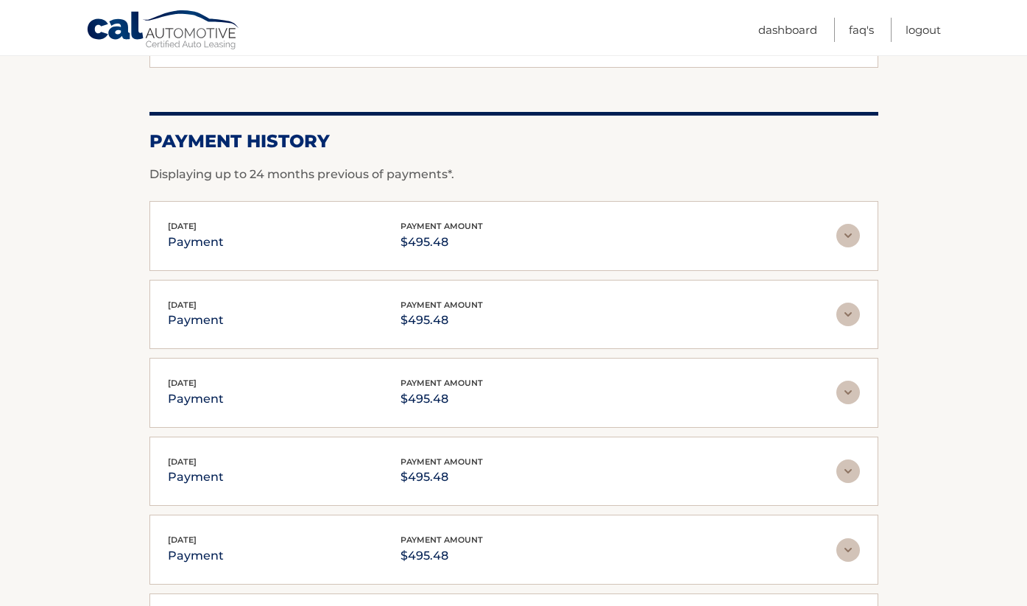
click at [848, 460] on img at bounding box center [849, 472] width 24 height 24
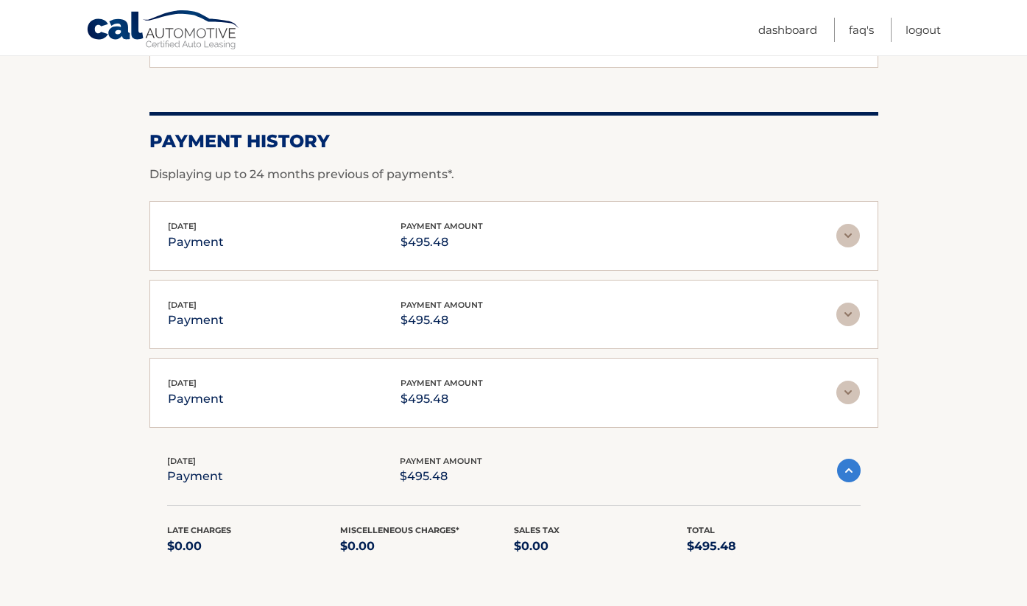
click at [848, 459] on img at bounding box center [849, 471] width 24 height 24
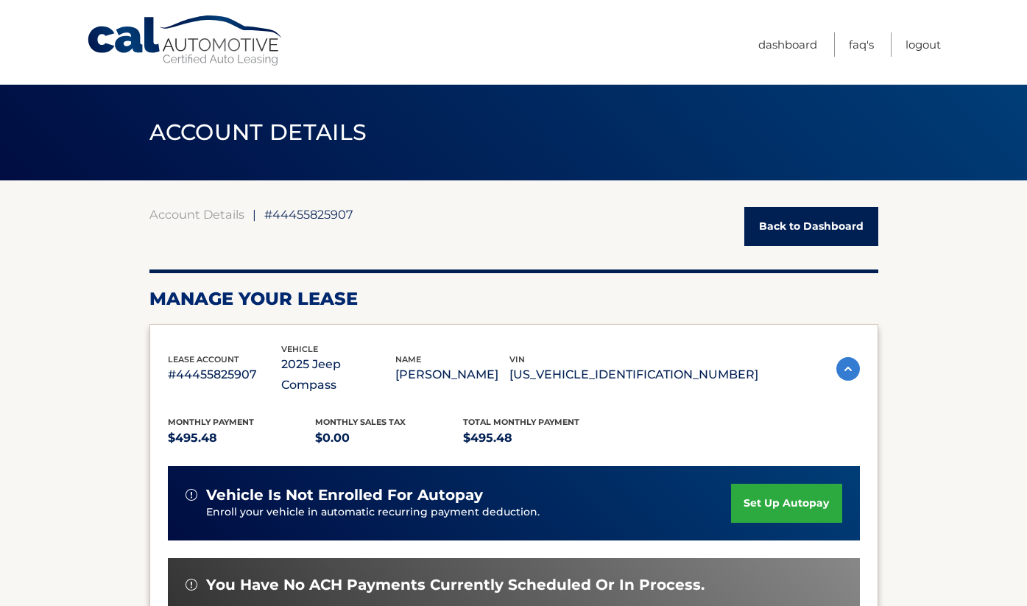
scroll to position [0, 0]
click at [796, 43] on link "Dashboard" at bounding box center [787, 44] width 59 height 24
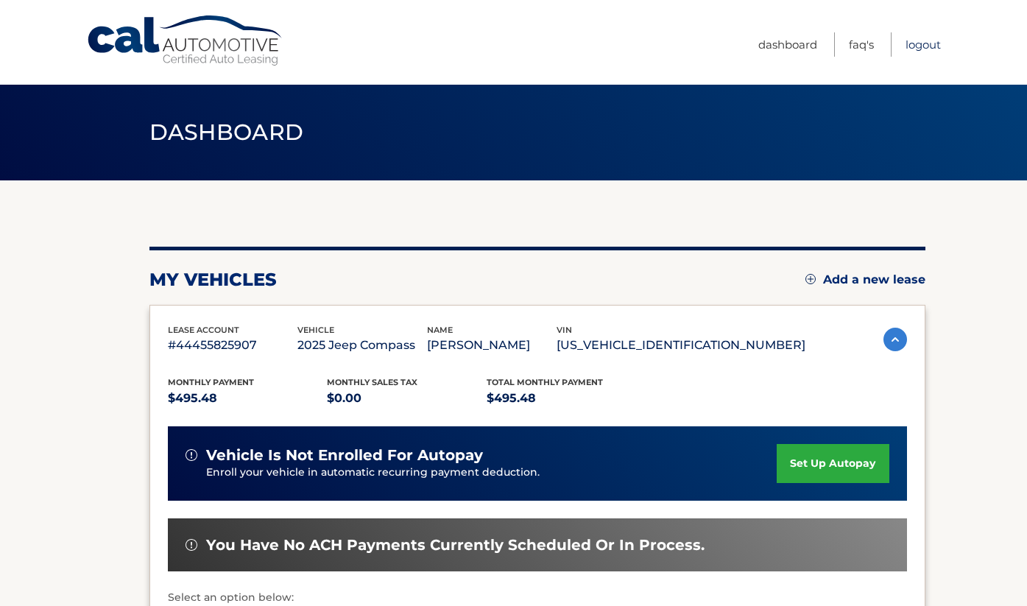
click at [922, 48] on link "Logout" at bounding box center [923, 44] width 35 height 24
